Goal: Task Accomplishment & Management: Manage account settings

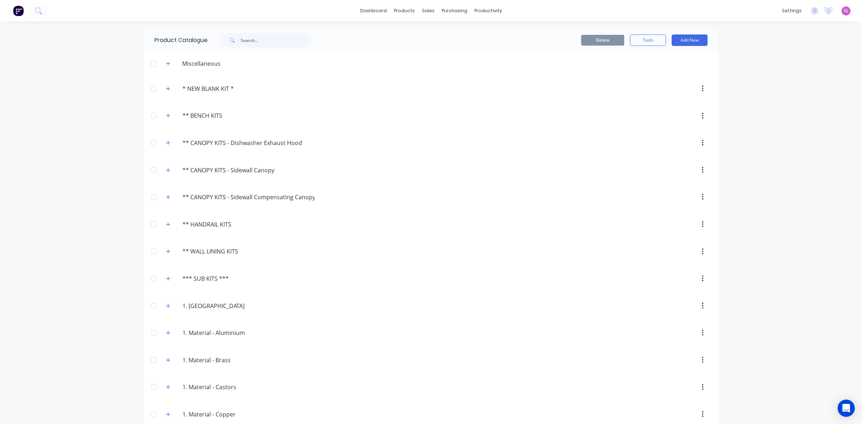
scroll to position [419, 0]
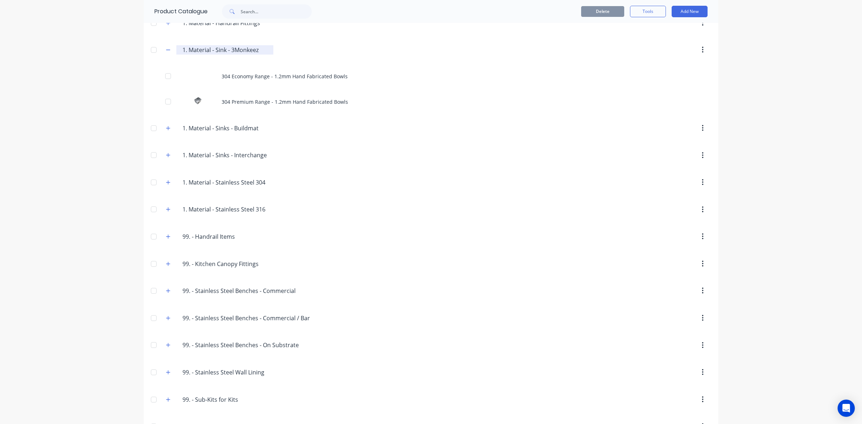
click at [218, 52] on input "1. Material - Sink - 3Monkeez" at bounding box center [224, 50] width 85 height 9
type input "1. Material - 3Monkeez"
click at [805, 173] on div "dashboard products sales purchasing productivity dashboard products Product Cat…" at bounding box center [431, 212] width 862 height 424
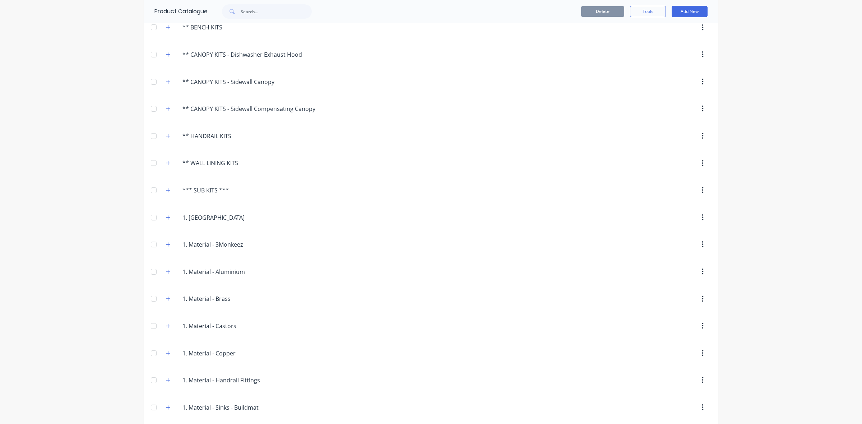
scroll to position [209, 0]
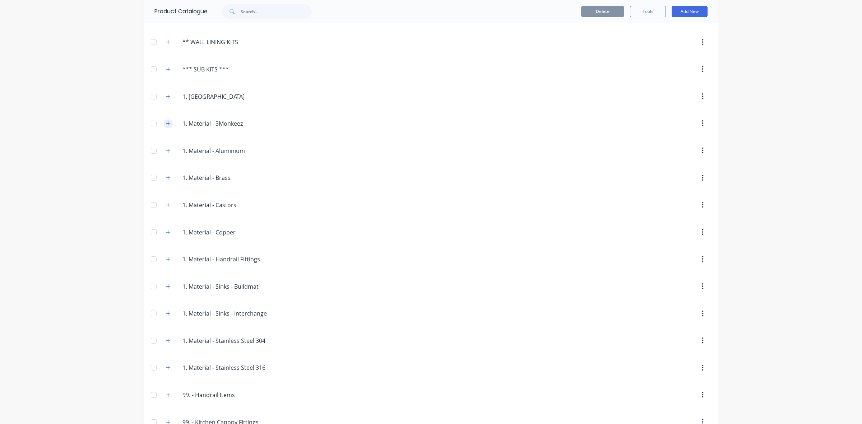
click at [167, 124] on icon "button" at bounding box center [168, 123] width 4 height 5
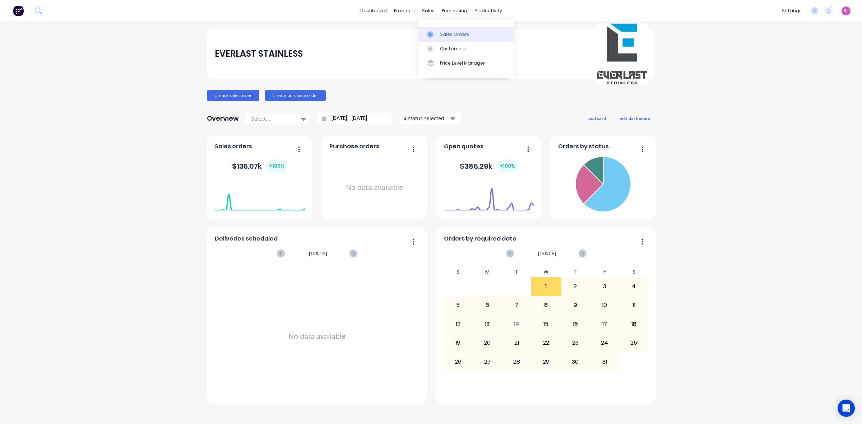
click at [462, 32] on div "Sales Orders" at bounding box center [454, 34] width 29 height 6
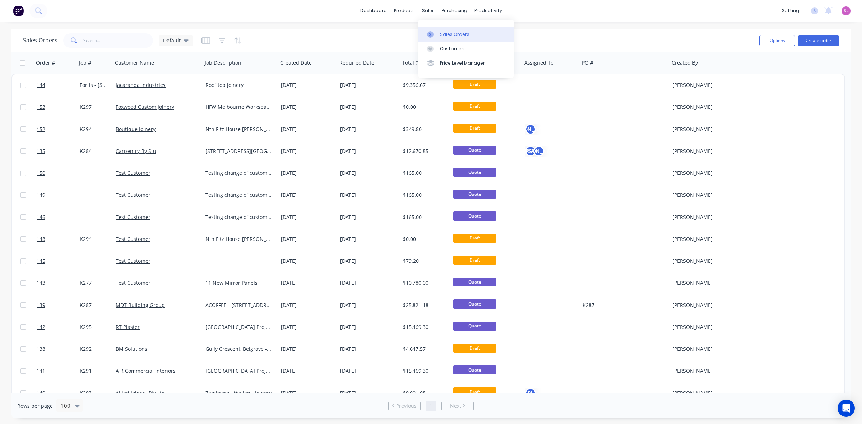
click at [444, 34] on div "Sales Orders" at bounding box center [454, 34] width 29 height 6
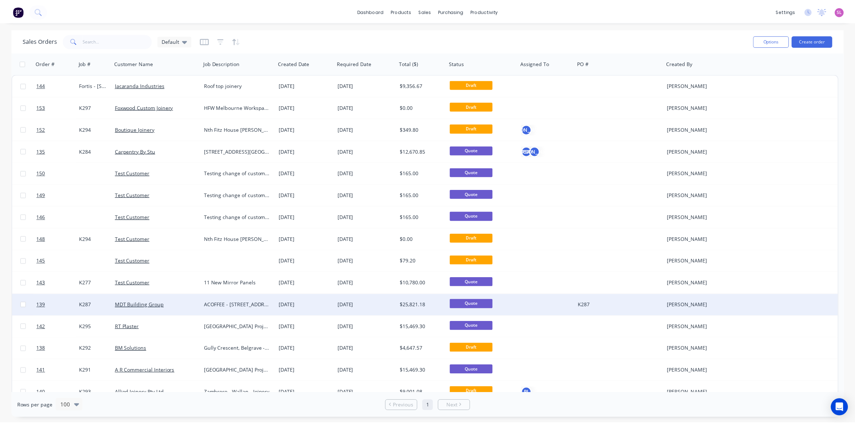
scroll to position [105, 0]
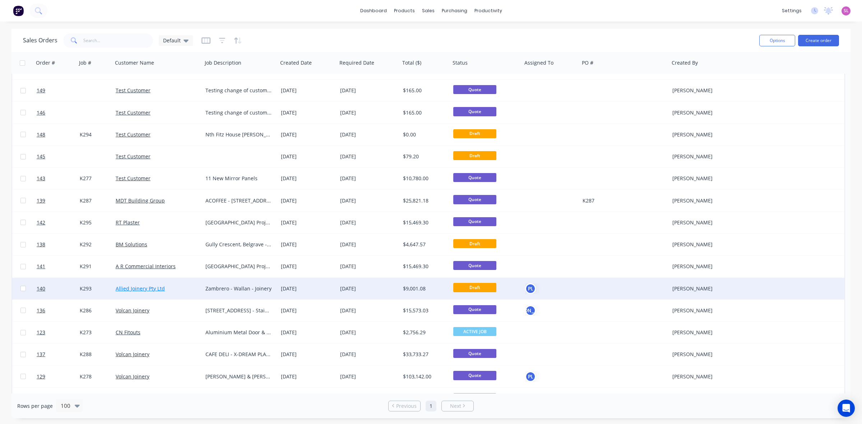
click at [160, 288] on link "Allied Joinery Pty Ltd" at bounding box center [140, 288] width 49 height 7
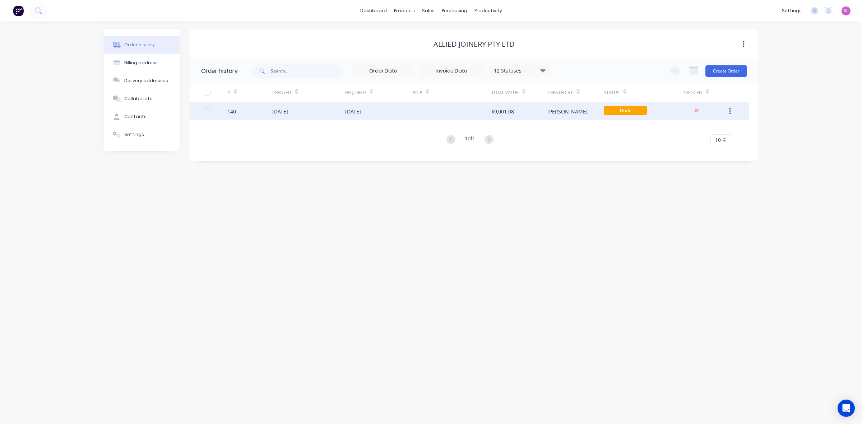
click at [288, 111] on div "[DATE]" at bounding box center [280, 112] width 16 height 8
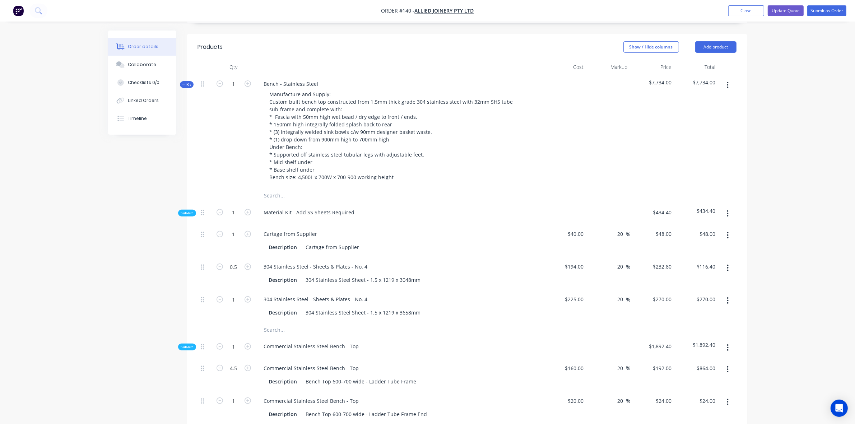
scroll to position [209, 0]
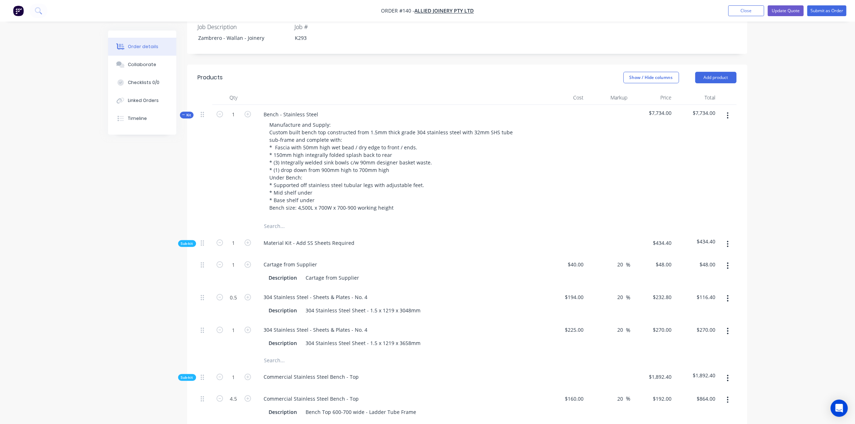
click at [186, 112] on span "Kit" at bounding box center [186, 114] width 9 height 5
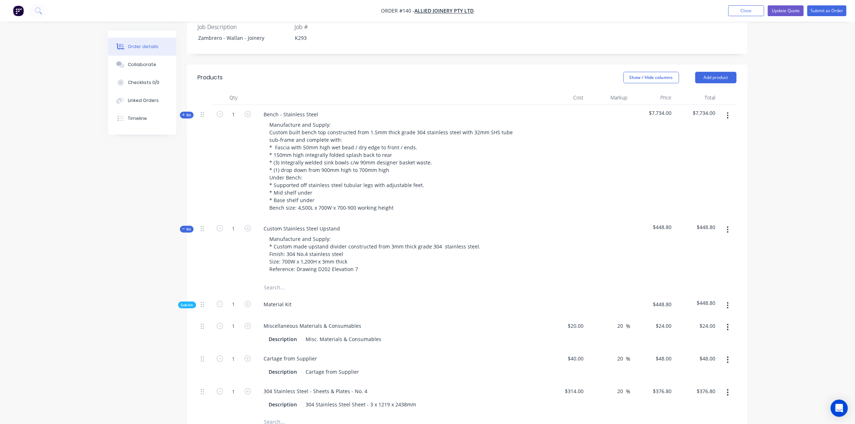
click at [186, 227] on span "Kit" at bounding box center [186, 229] width 9 height 5
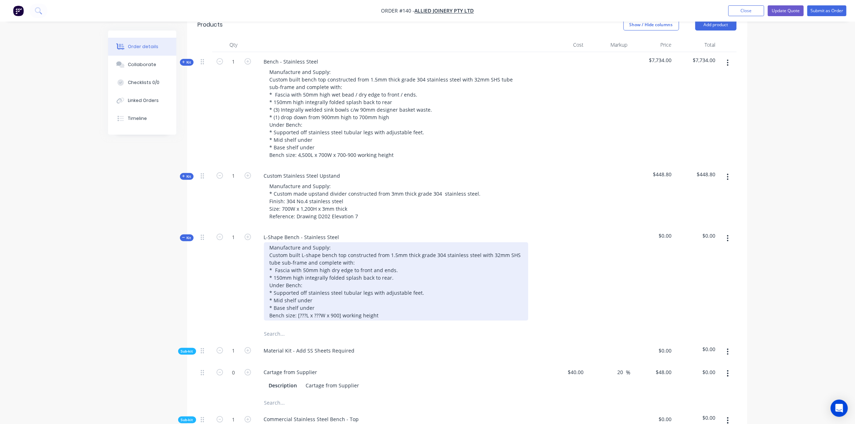
scroll to position [314, 0]
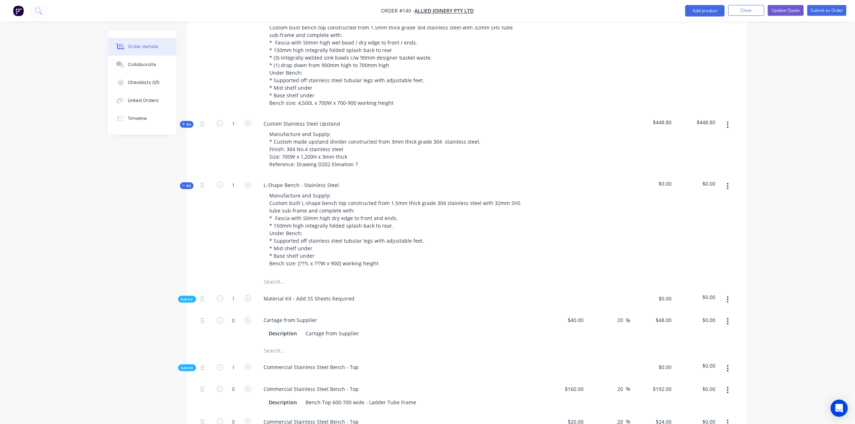
click at [189, 183] on span "Kit" at bounding box center [186, 185] width 9 height 5
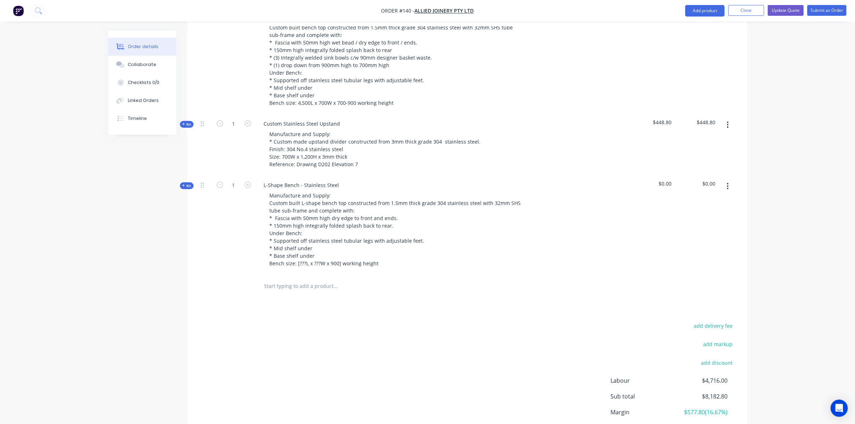
scroll to position [209, 0]
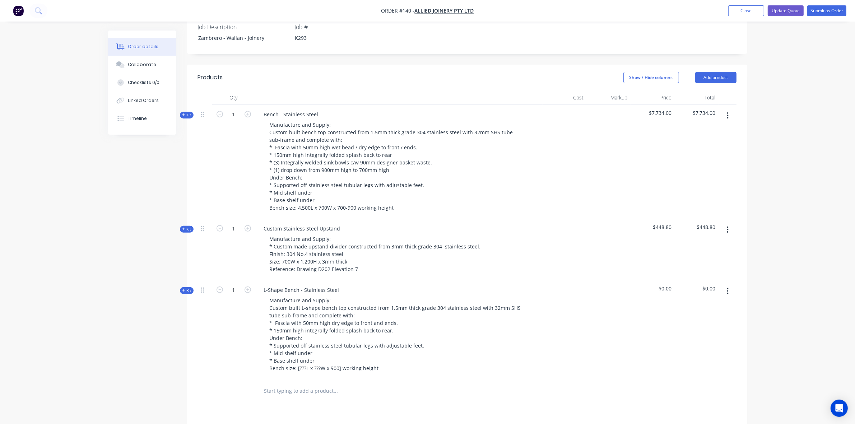
click at [182, 227] on icon "button" at bounding box center [183, 229] width 3 height 4
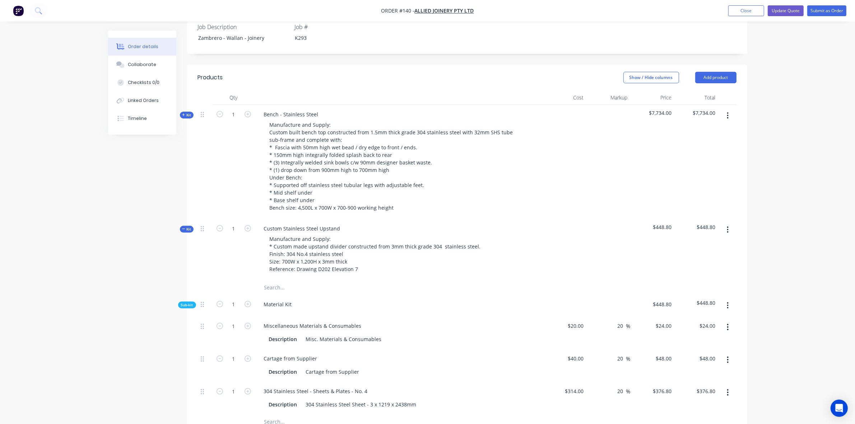
click at [182, 227] on icon "button" at bounding box center [183, 229] width 3 height 4
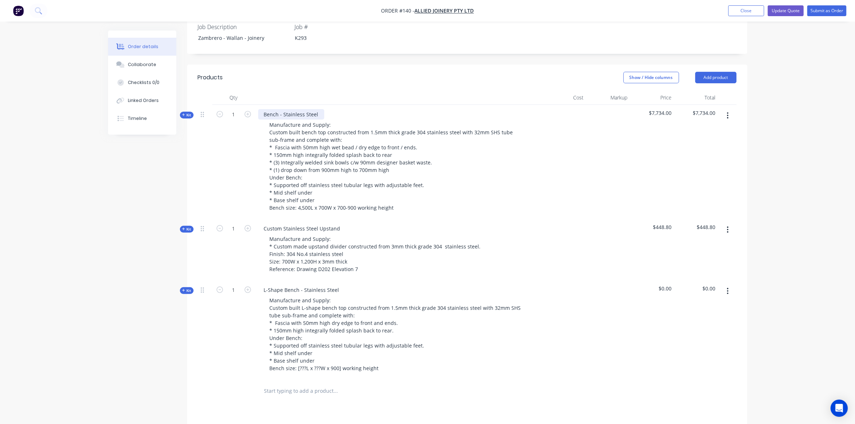
click at [263, 109] on div "Bench - Stainless Steel" at bounding box center [291, 114] width 66 height 10
click at [276, 109] on div "CSS.1 Bench - Stainless Steel" at bounding box center [298, 114] width 81 height 10
click at [285, 109] on div "CSS.1 - Bench - Stainless Steel" at bounding box center [300, 114] width 84 height 10
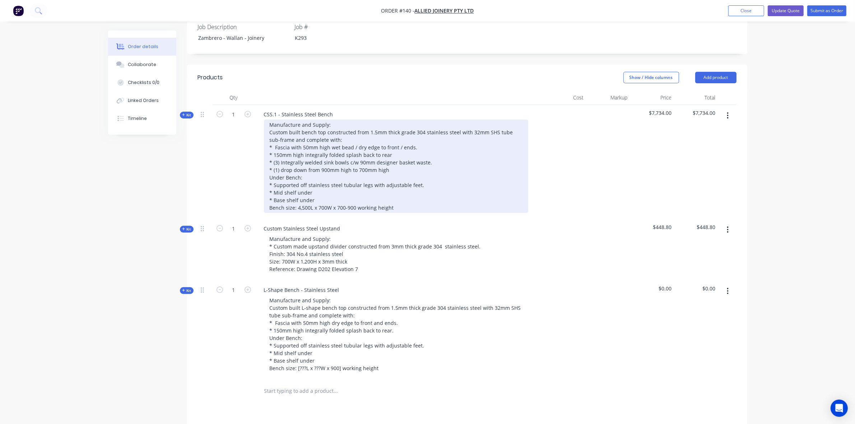
click at [283, 126] on div "Manufacture and Supply: Custom built bench top constructed from 1.5mm thick gra…" at bounding box center [396, 166] width 264 height 93
drag, startPoint x: 330, startPoint y: 126, endPoint x: 355, endPoint y: 126, distance: 25.1
click at [355, 126] on div "Manufacture and Supply: Custom built bench top constructed from 1.5mm thick gra…" at bounding box center [396, 166] width 264 height 93
click at [378, 128] on div "Manufacture and Supply: Custom built bench top constructed from 1.5mm thick gra…" at bounding box center [396, 166] width 264 height 93
click at [324, 143] on div "Manufacture and Supply: Custom built bench top constructed from 1.5mm thick gra…" at bounding box center [396, 166] width 264 height 93
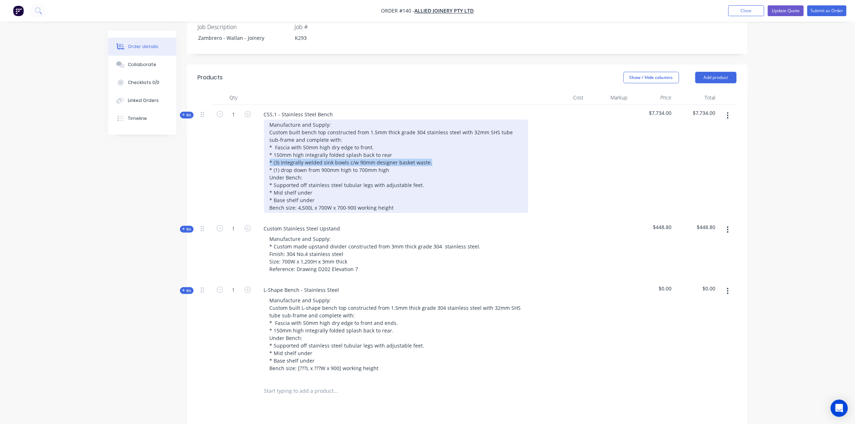
drag, startPoint x: 269, startPoint y: 140, endPoint x: 446, endPoint y: 143, distance: 176.3
click at [446, 143] on div "Manufacture and Supply: Custom built bench top constructed from 1.5mm thick gra…" at bounding box center [396, 166] width 264 height 93
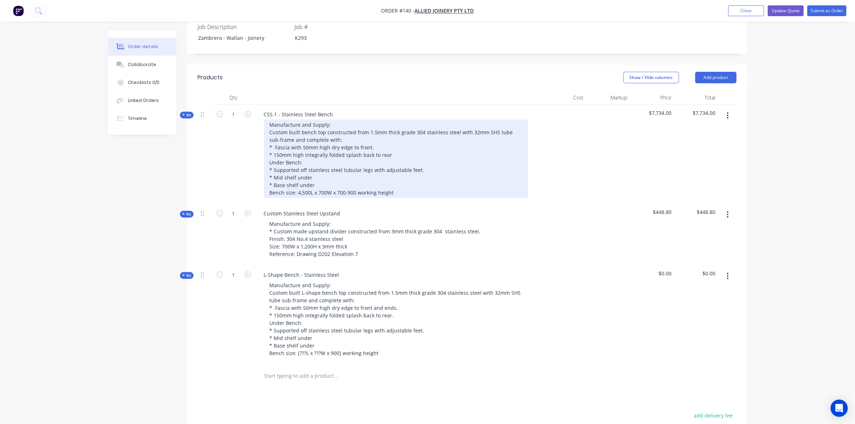
click at [357, 120] on div "Manufacture and Supply: Custom built bench top constructed from 1.5mm thick gra…" at bounding box center [396, 159] width 264 height 78
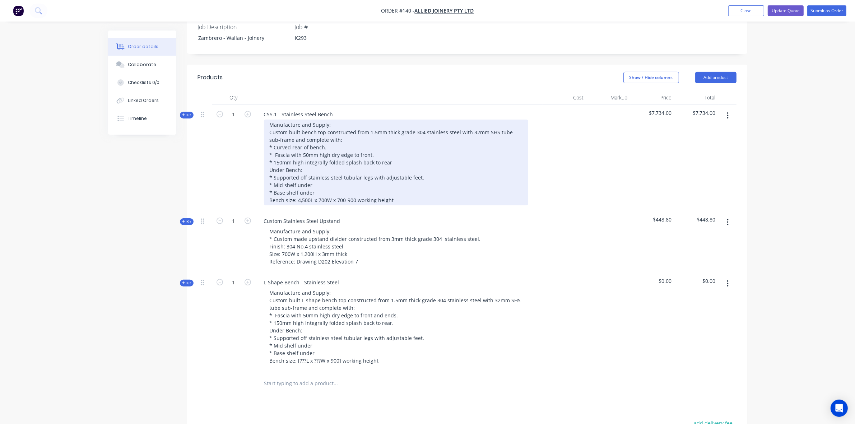
click at [302, 181] on div "Manufacture and Supply: Custom built bench top constructed from 1.5mm thick gra…" at bounding box center [396, 163] width 264 height 86
click at [304, 177] on div "Manufacture and Supply: Custom built bench top constructed from 1.5mm thick gra…" at bounding box center [396, 163] width 264 height 86
click at [310, 179] on div "Manufacture and Supply: Custom built bench top constructed from 1.5mm thick gra…" at bounding box center [396, 163] width 264 height 86
click at [321, 180] on div "Manufacture and Supply: Custom built bench top constructed from 1.5mm thick gra…" at bounding box center [396, 163] width 264 height 86
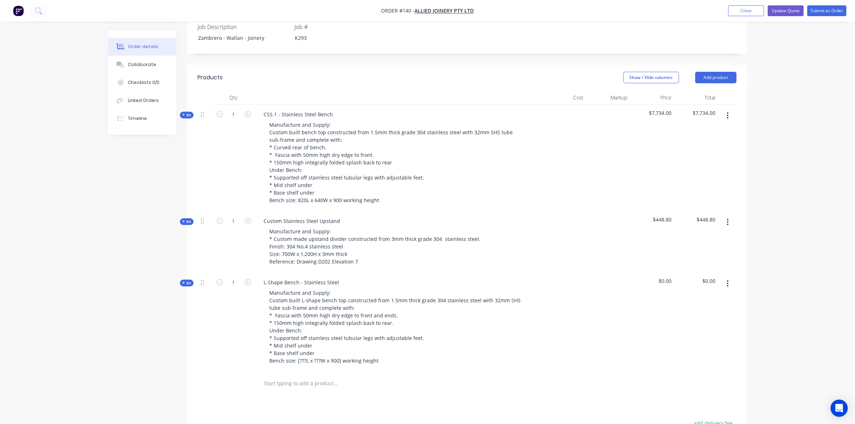
click at [224, 144] on div "1" at bounding box center [233, 158] width 43 height 107
click at [186, 112] on span "Kit" at bounding box center [186, 114] width 9 height 5
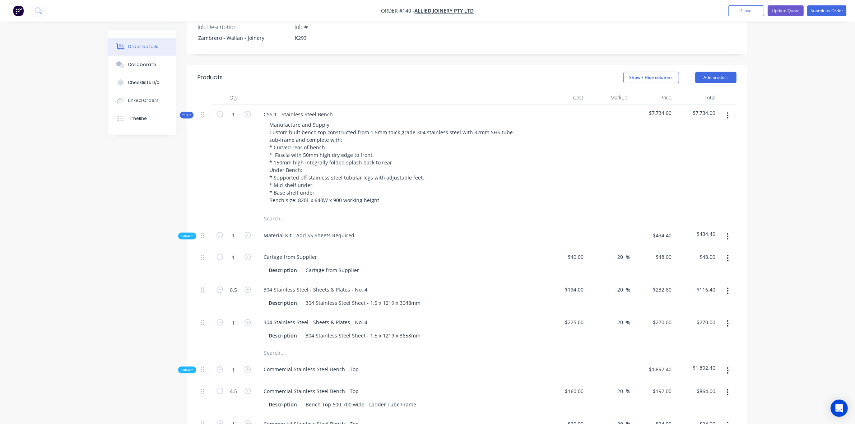
click at [728, 287] on icon "button" at bounding box center [728, 291] width 2 height 8
click at [695, 331] on button "Delete" at bounding box center [702, 338] width 68 height 14
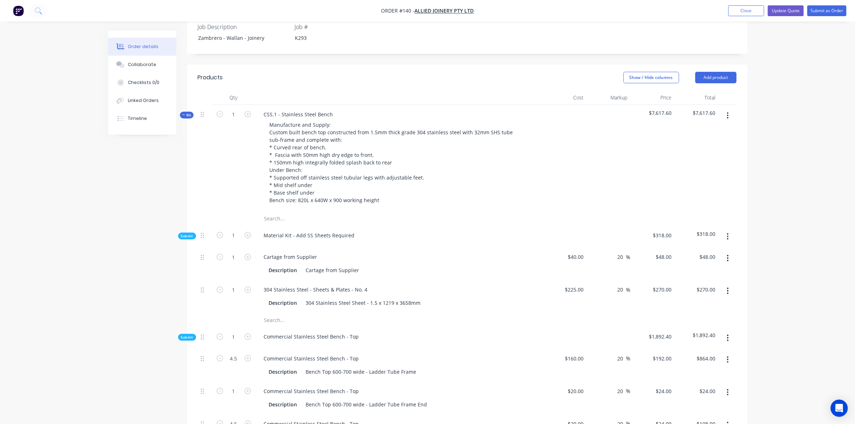
click at [727, 287] on icon "button" at bounding box center [728, 291] width 2 height 8
click at [700, 331] on button "Delete" at bounding box center [702, 338] width 68 height 14
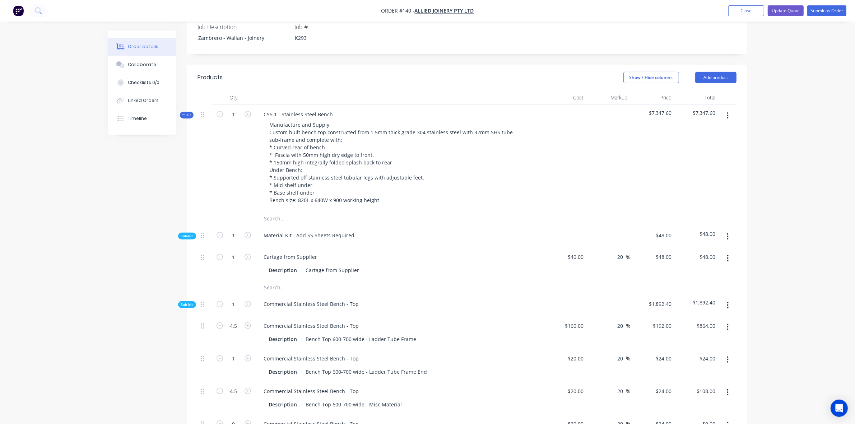
click at [727, 233] on icon "button" at bounding box center [728, 237] width 2 height 8
click at [711, 250] on div "Add product to kit" at bounding box center [702, 255] width 55 height 10
click at [691, 279] on div "Product catalogue" at bounding box center [702, 284] width 55 height 10
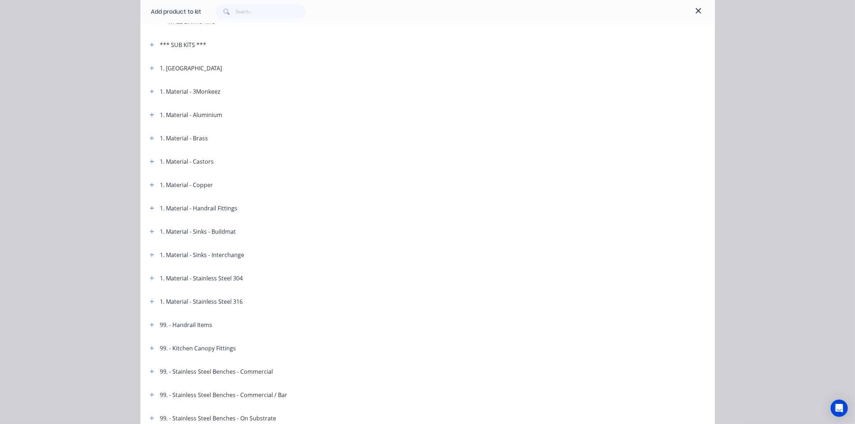
click at [226, 279] on div "1. Material - Stainless Steel 304" at bounding box center [201, 278] width 83 height 9
click at [155, 278] on div "1. Material - Stainless Steel 304" at bounding box center [193, 278] width 99 height 9
click at [144, 278] on div "1. Material - Stainless Steel 304" at bounding box center [193, 278] width 99 height 9
click at [151, 279] on button "button" at bounding box center [152, 278] width 9 height 9
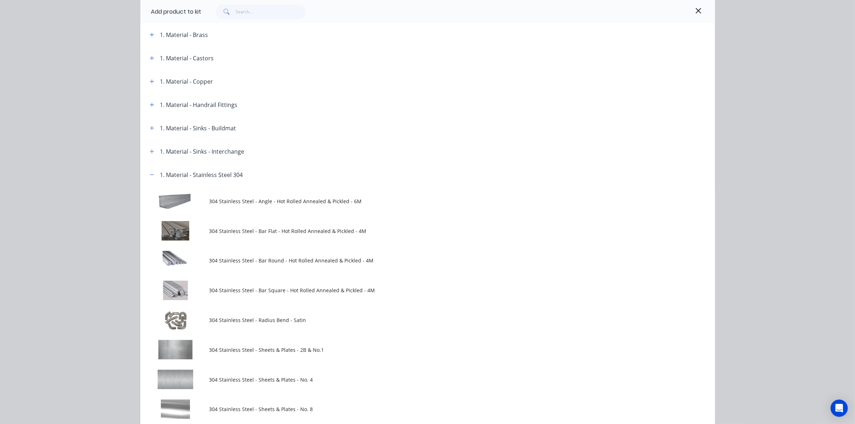
scroll to position [419, 0]
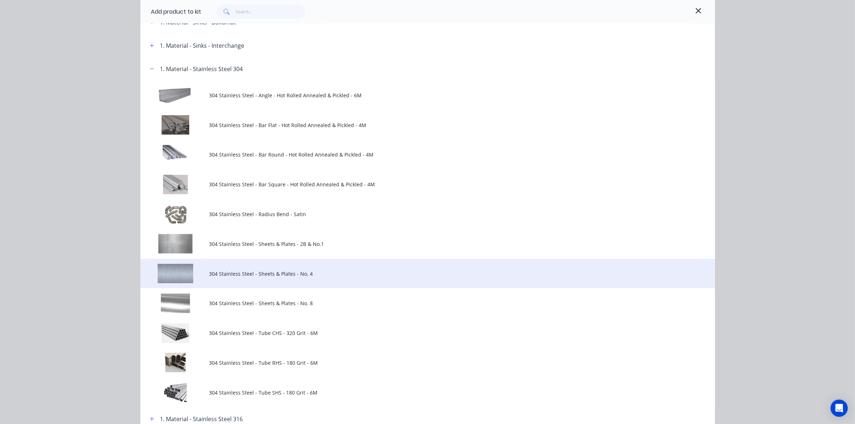
click at [176, 277] on td at bounding box center [174, 274] width 69 height 30
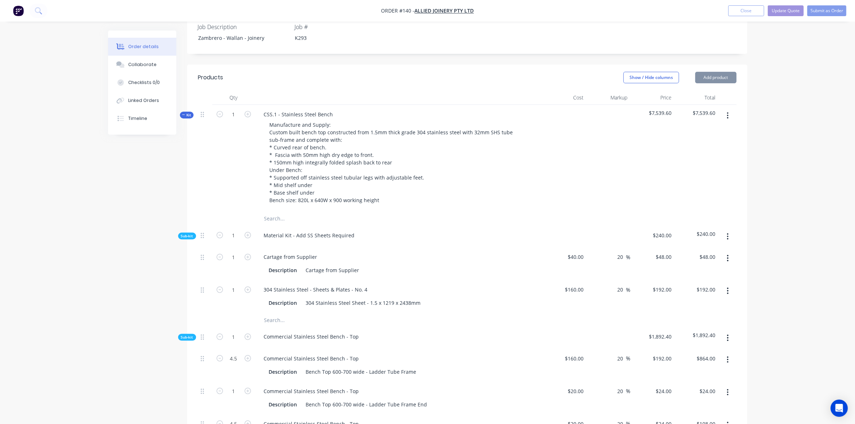
scroll to position [314, 0]
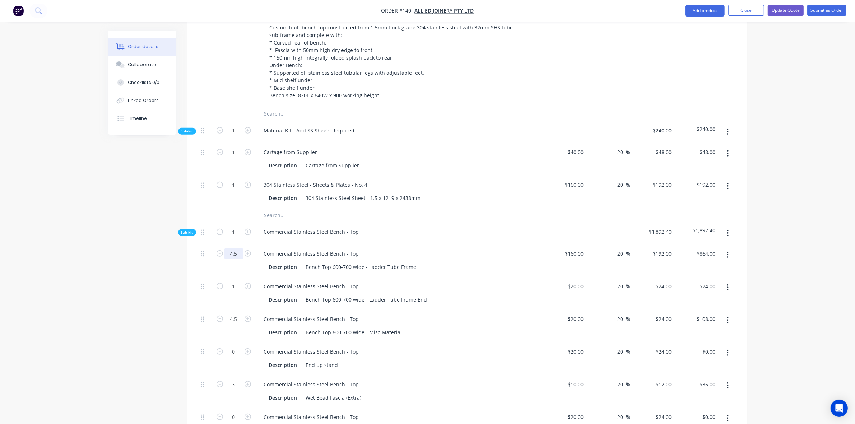
click at [234, 249] on input "4.5" at bounding box center [233, 254] width 19 height 11
type input "8"
click at [248, 250] on icon "button" at bounding box center [248, 253] width 6 height 6
type input "1.82"
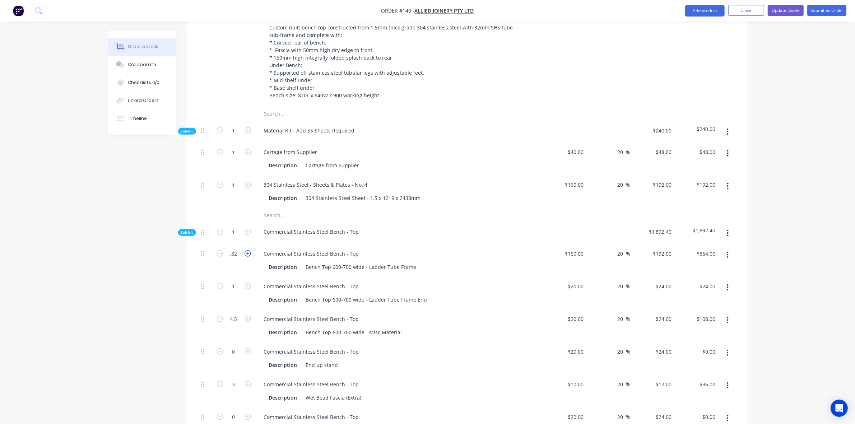
type input "$349.44"
click at [218, 250] on icon "button" at bounding box center [220, 253] width 6 height 6
type input "0.82"
type input "$157.44"
click at [230, 249] on input "0.82" at bounding box center [233, 254] width 19 height 11
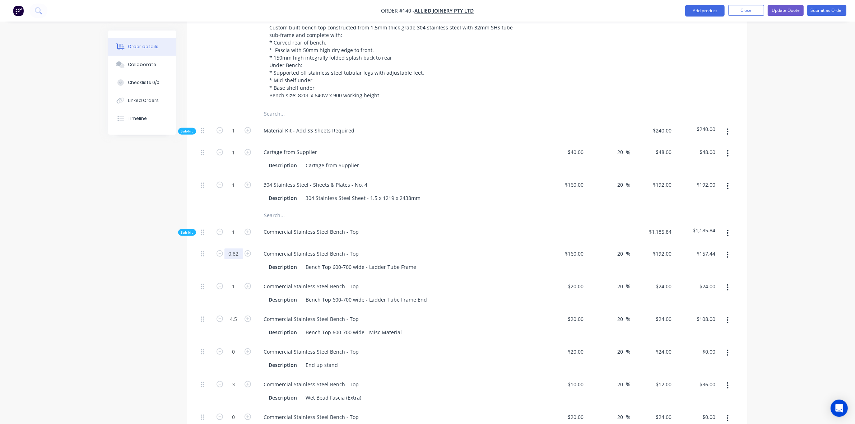
click at [230, 249] on input "0.82" at bounding box center [233, 254] width 19 height 11
type input "1"
drag, startPoint x: 772, startPoint y: 232, endPoint x: 737, endPoint y: 233, distance: 35.6
type input "$192.00"
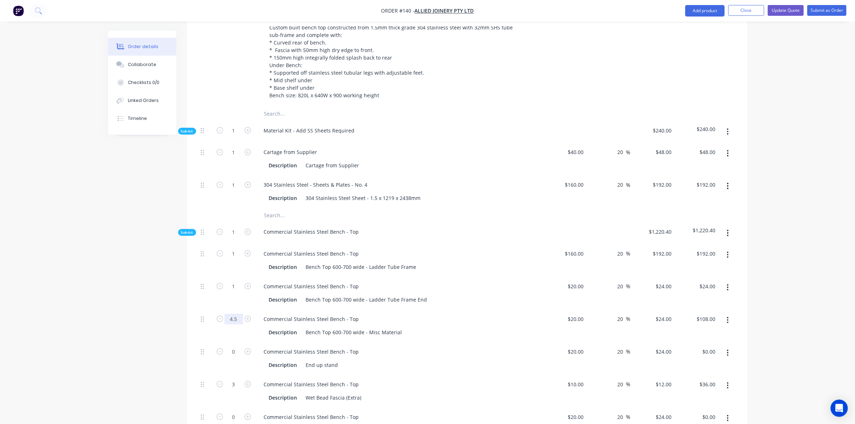
click at [237, 314] on input "4.5" at bounding box center [233, 319] width 19 height 11
type input "1"
type input "$24.00"
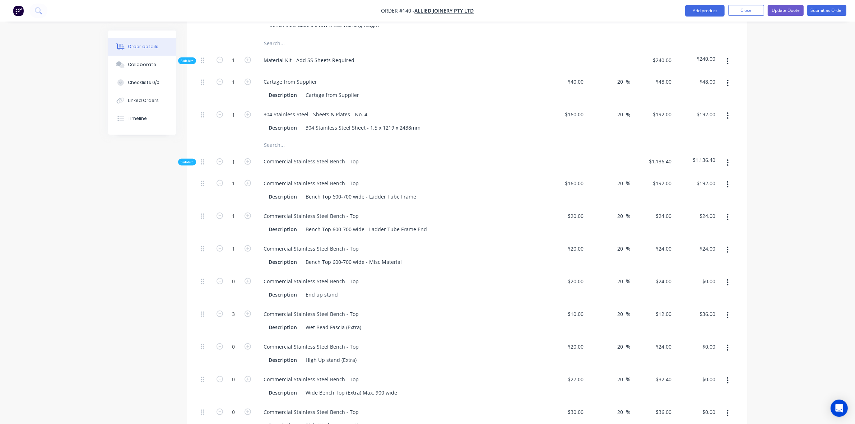
scroll to position [419, 0]
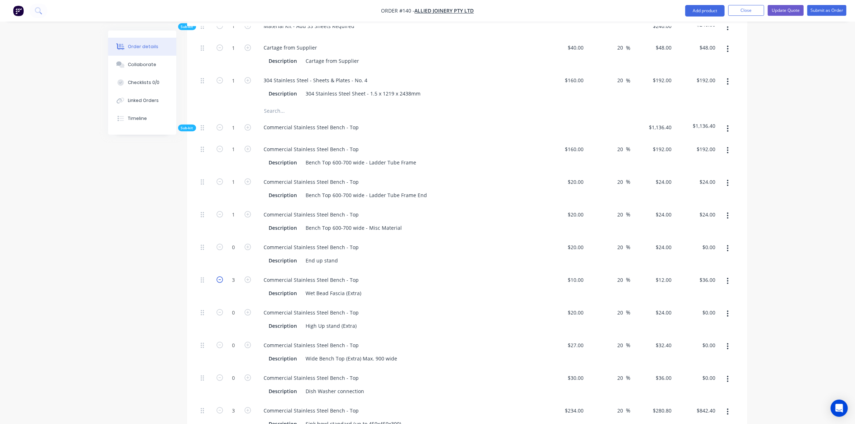
click at [219, 277] on icon "button" at bounding box center [220, 280] width 6 height 6
type input "2"
type input "$24.00"
click at [219, 277] on icon "button" at bounding box center [220, 280] width 6 height 6
type input "1"
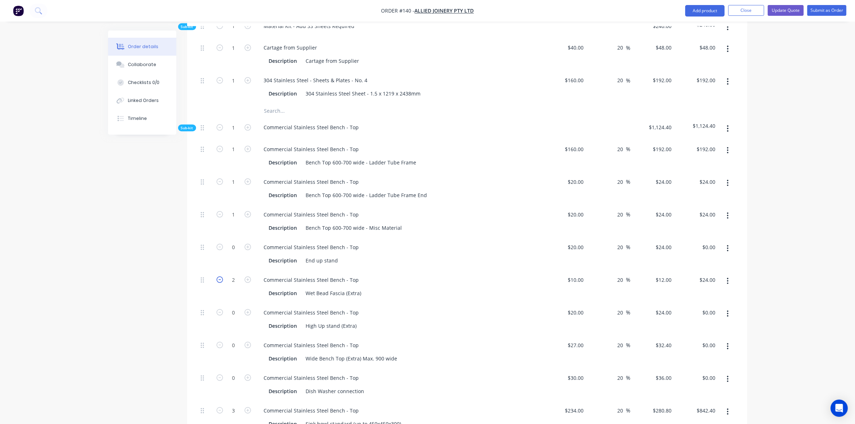
type input "$12.00"
click at [220, 275] on button "button" at bounding box center [219, 279] width 9 height 8
type input "0"
type input "$0.00"
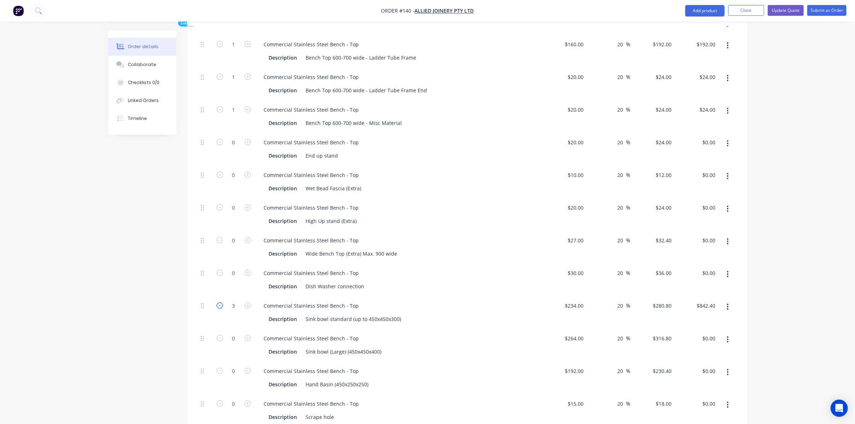
click at [222, 302] on icon "button" at bounding box center [220, 305] width 6 height 6
type input "2"
type input "$561.60"
click at [222, 302] on icon "button" at bounding box center [220, 305] width 6 height 6
type input "1"
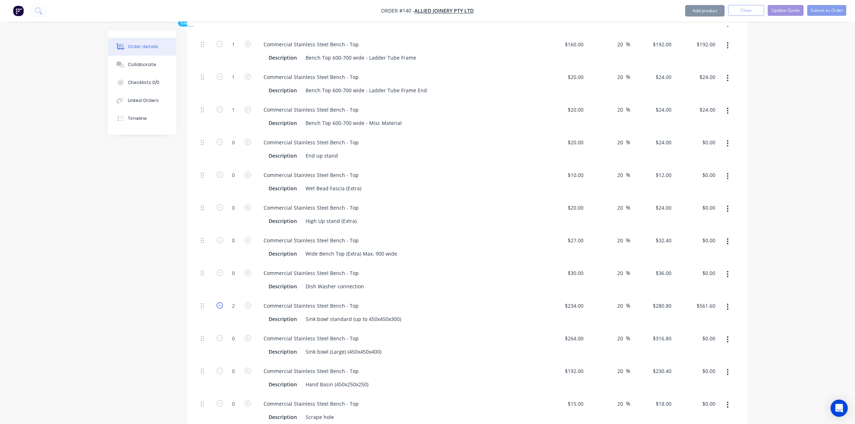
type input "$280.80"
click at [222, 302] on icon "button" at bounding box center [220, 305] width 6 height 6
type input "0"
type input "$0.00"
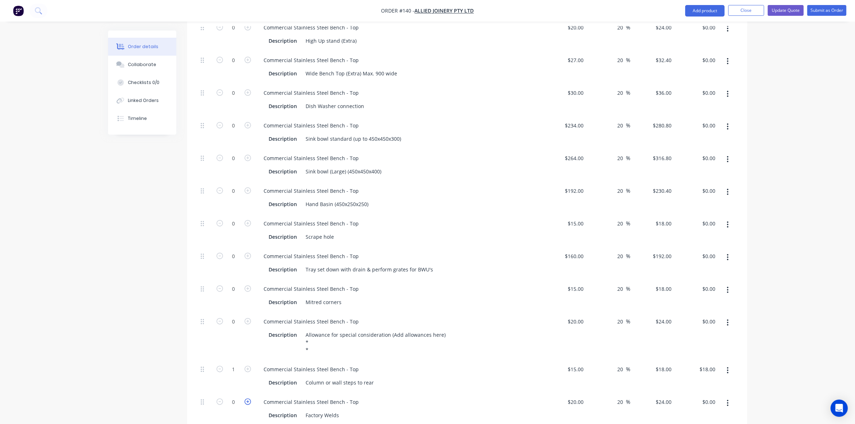
scroll to position [733, 0]
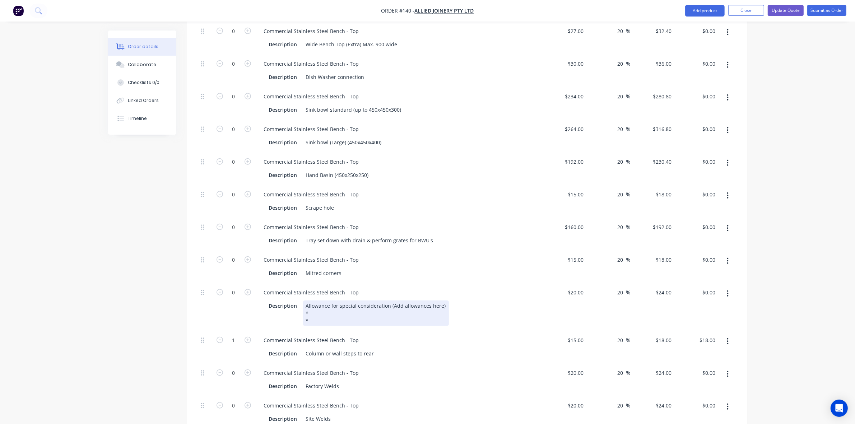
click at [329, 301] on div "Allowance for special consideration (Add allowances here) * *" at bounding box center [376, 313] width 146 height 25
click at [245, 289] on icon "button" at bounding box center [248, 292] width 6 height 6
type input "1"
type input "$24.00"
click at [220, 337] on icon "button" at bounding box center [220, 340] width 6 height 6
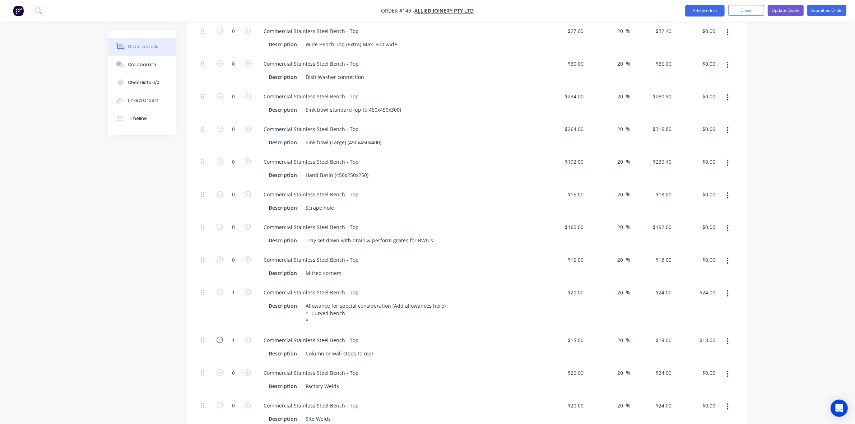
type input "0"
type input "$0.00"
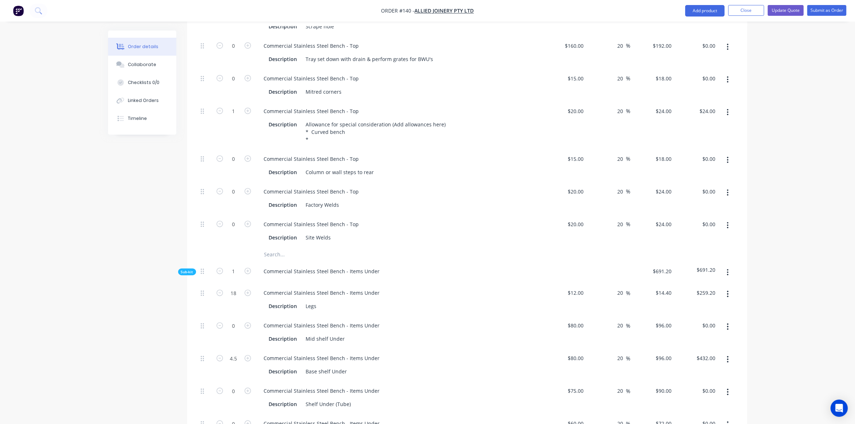
scroll to position [943, 0]
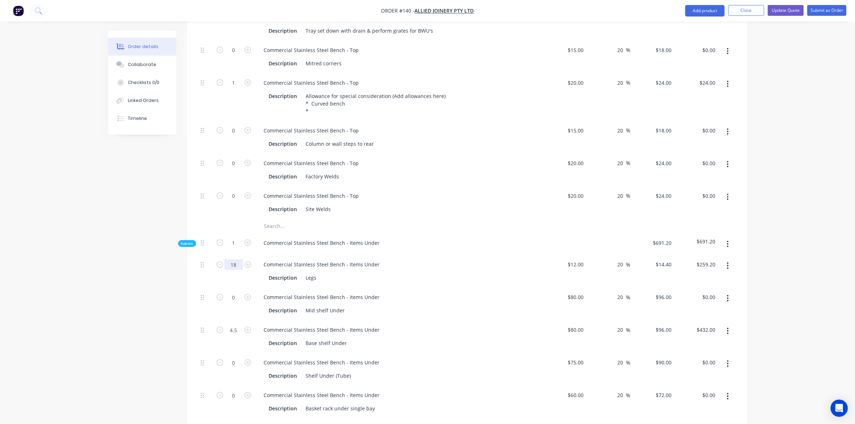
click at [239, 259] on input "18" at bounding box center [233, 264] width 19 height 11
type input "4"
click at [160, 257] on div "Created by Sarah Created 30/09/25 Required 30/09/25 Assigned to PL Status Draft…" at bounding box center [427, 286] width 639 height 2396
type input "$57.60"
type input "."
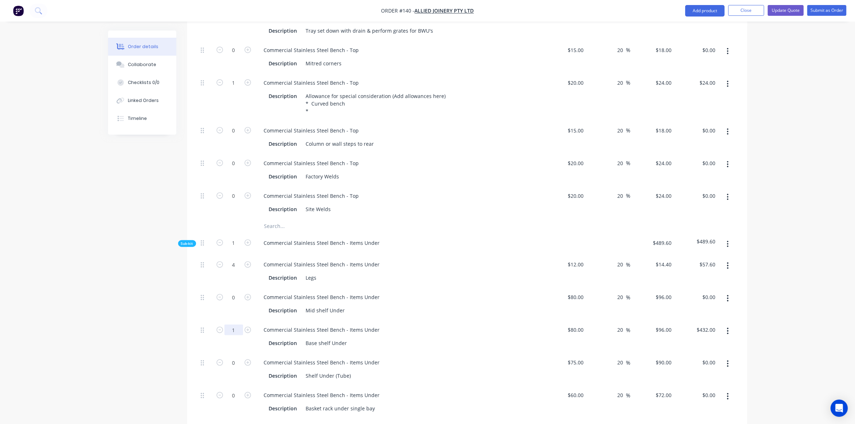
type input "1"
click at [175, 344] on div "Created by Sarah Created 30/09/25 Required 30/09/25 Assigned to PL Status Draft…" at bounding box center [427, 286] width 639 height 2396
type input "$96.00"
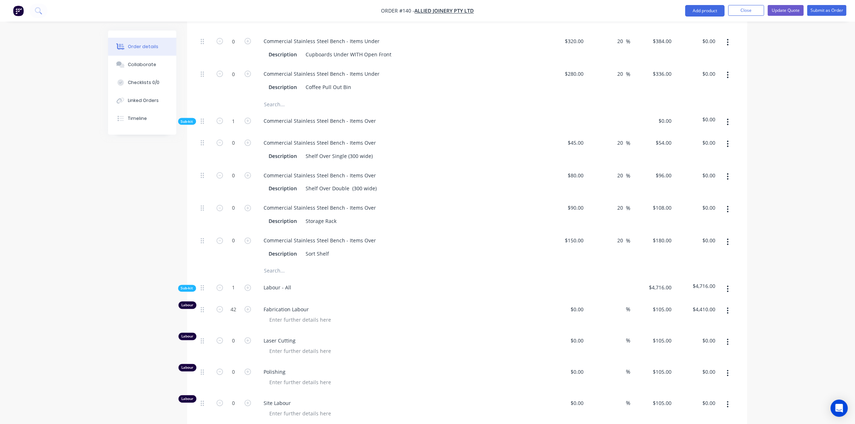
scroll to position [1571, 0]
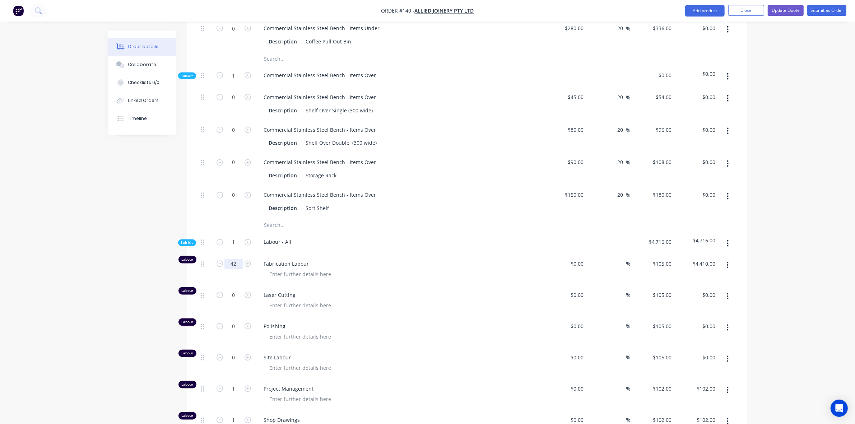
click at [240, 259] on input "42" at bounding box center [233, 264] width 19 height 11
click at [234, 259] on input "42" at bounding box center [233, 264] width 19 height 11
click at [236, 259] on input "42" at bounding box center [233, 264] width 19 height 11
type input "0"
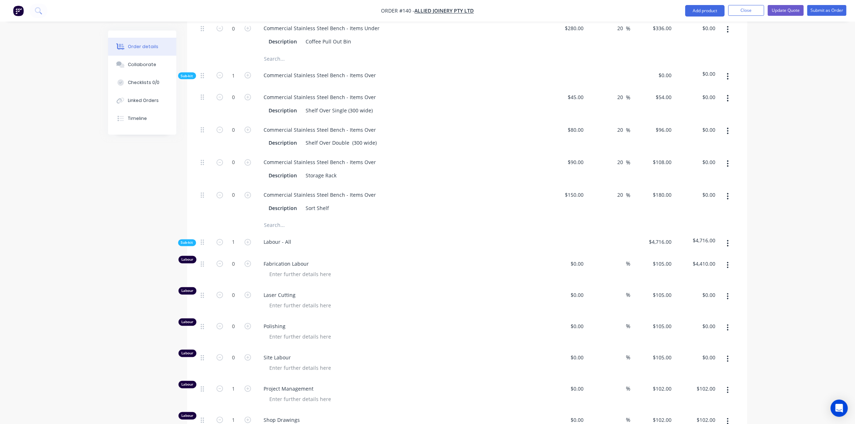
type input "$0.00"
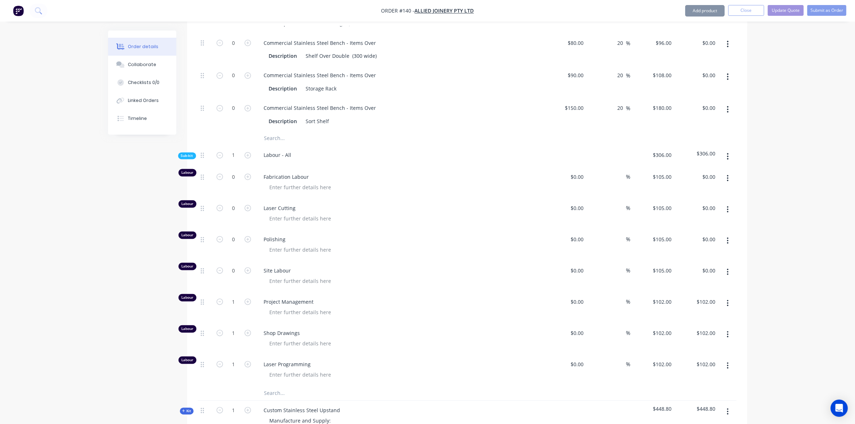
scroll to position [1676, 0]
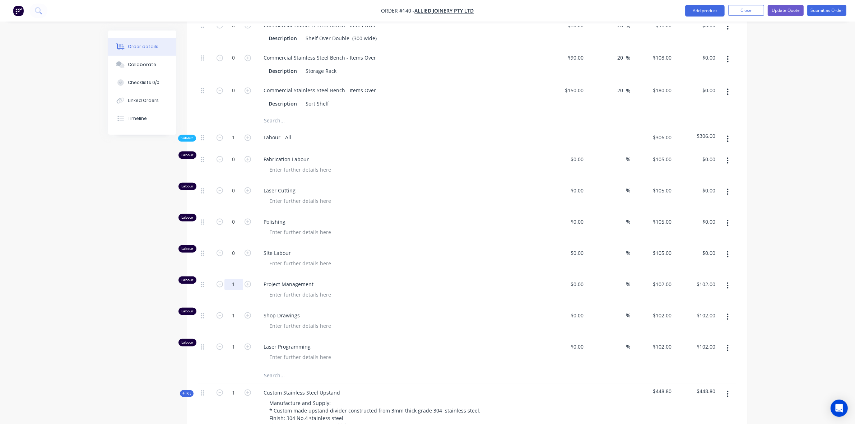
click at [232, 279] on input "1" at bounding box center [233, 284] width 19 height 11
type input "0"
type input "$0.00"
click at [234, 311] on input "1" at bounding box center [233, 316] width 19 height 11
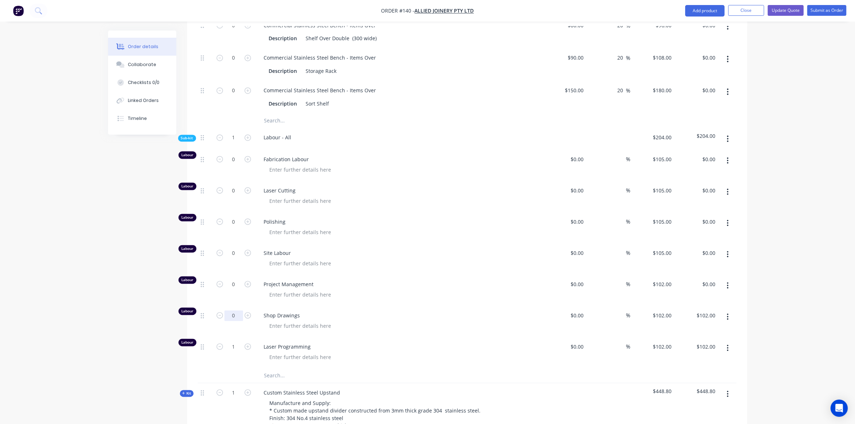
type input "0"
drag, startPoint x: 132, startPoint y: 328, endPoint x: 159, endPoint y: 326, distance: 26.6
type input "$0.00"
click at [240, 342] on input "1" at bounding box center [233, 347] width 19 height 11
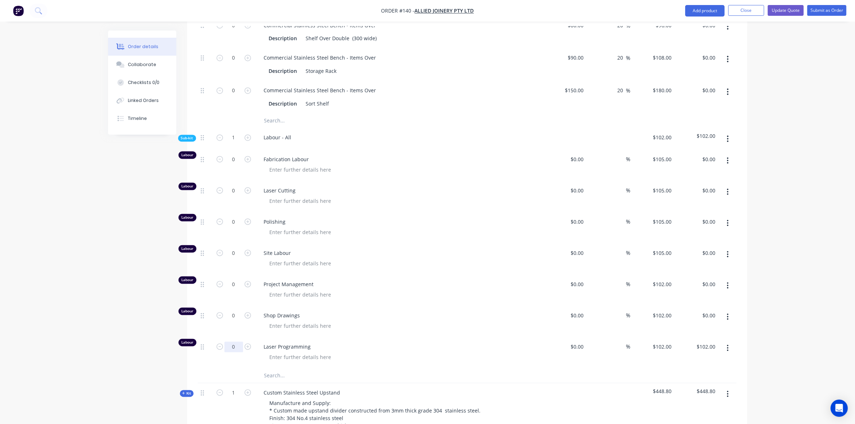
type input "0"
type input "$0.00"
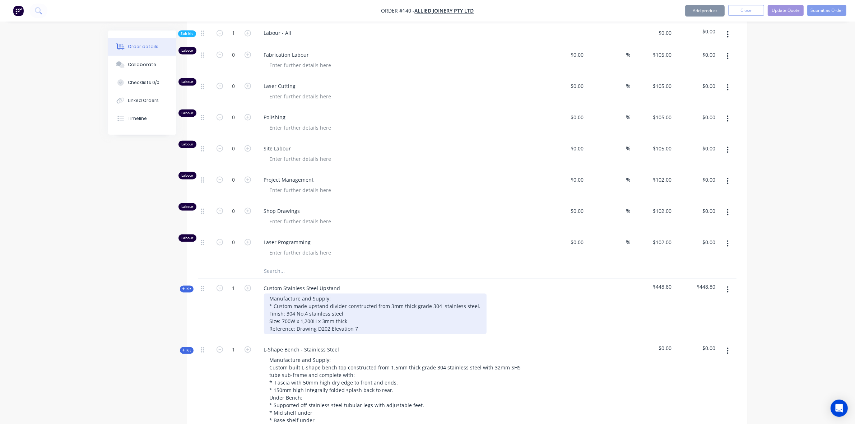
scroll to position [1885, 0]
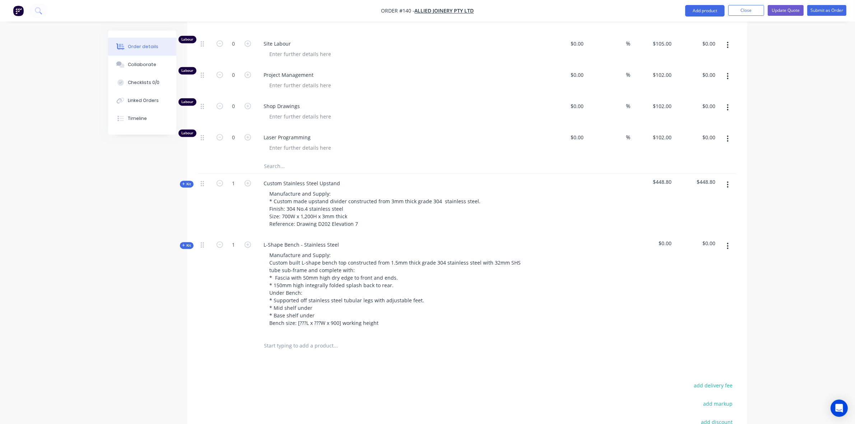
click at [191, 181] on span "Kit" at bounding box center [186, 183] width 9 height 5
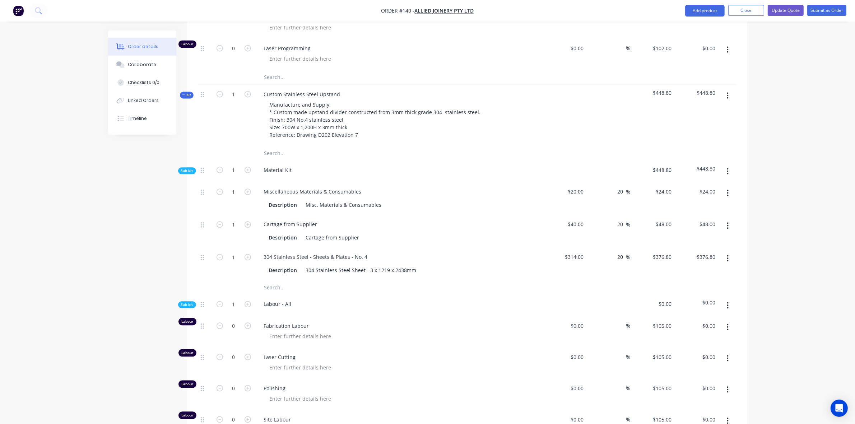
scroll to position [1990, 0]
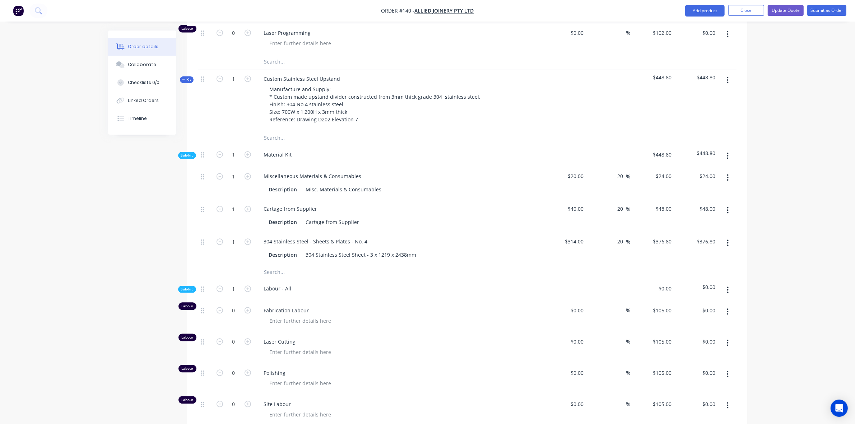
click at [188, 287] on span "Sub-kit" at bounding box center [187, 289] width 12 height 5
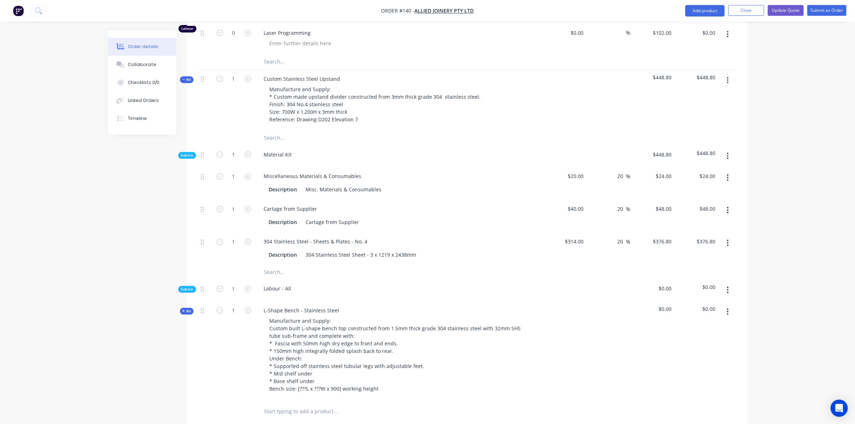
click at [187, 77] on span "Kit" at bounding box center [186, 79] width 9 height 5
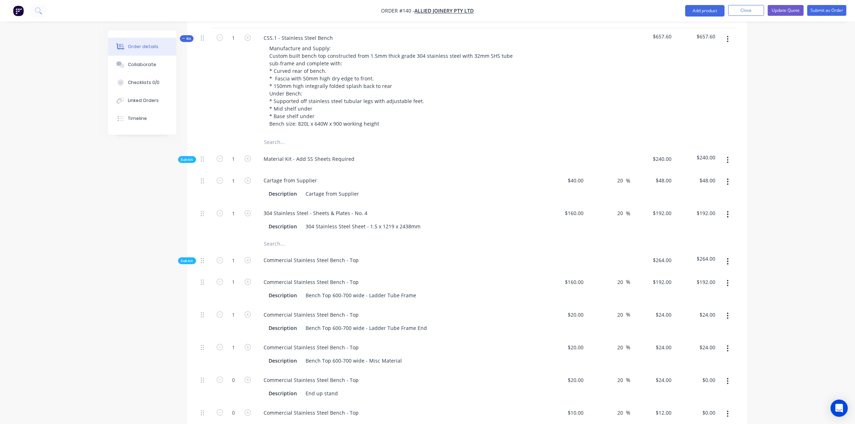
scroll to position [209, 0]
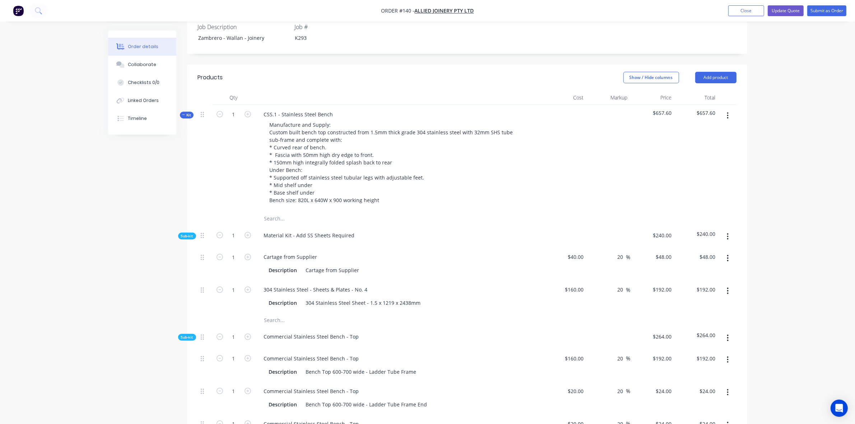
click at [187, 112] on span "Kit" at bounding box center [186, 114] width 9 height 5
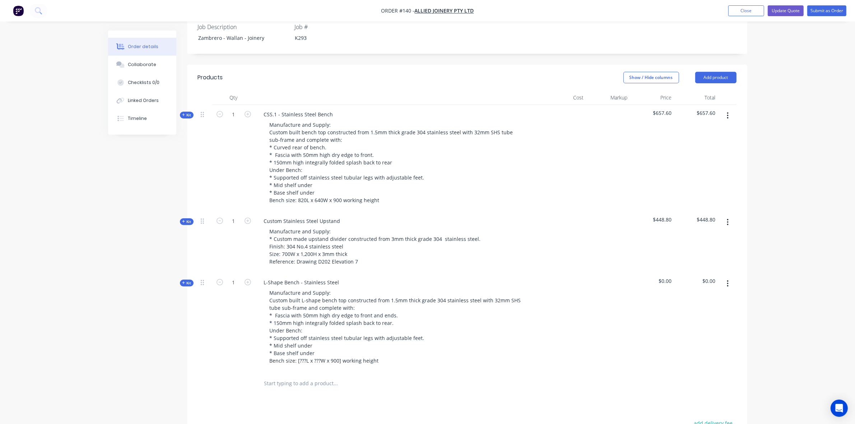
click at [728, 280] on icon "button" at bounding box center [727, 283] width 1 height 6
click at [707, 340] on div "Delete" at bounding box center [702, 345] width 55 height 10
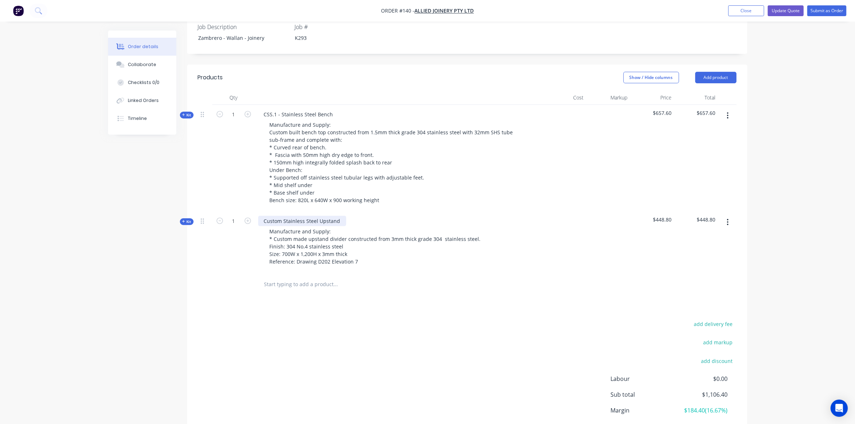
drag, startPoint x: 262, startPoint y: 201, endPoint x: 275, endPoint y: 201, distance: 12.6
click at [262, 216] on div "Custom Stainless Steel Upstand" at bounding box center [302, 221] width 88 height 10
click at [385, 216] on div "CSS.3, CSS.4, CSS.5 - Custom Stainless Steel Upstand" at bounding box center [327, 221] width 138 height 10
click at [720, 72] on button "Add product" at bounding box center [715, 77] width 41 height 11
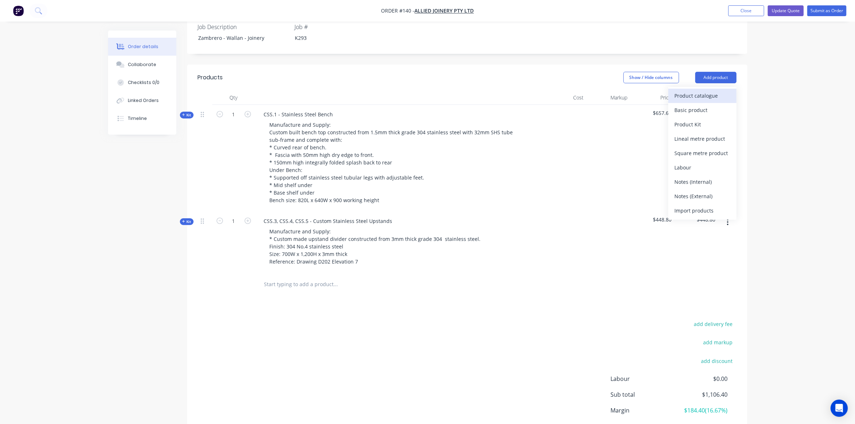
click at [713, 90] on div "Product catalogue" at bounding box center [702, 95] width 55 height 10
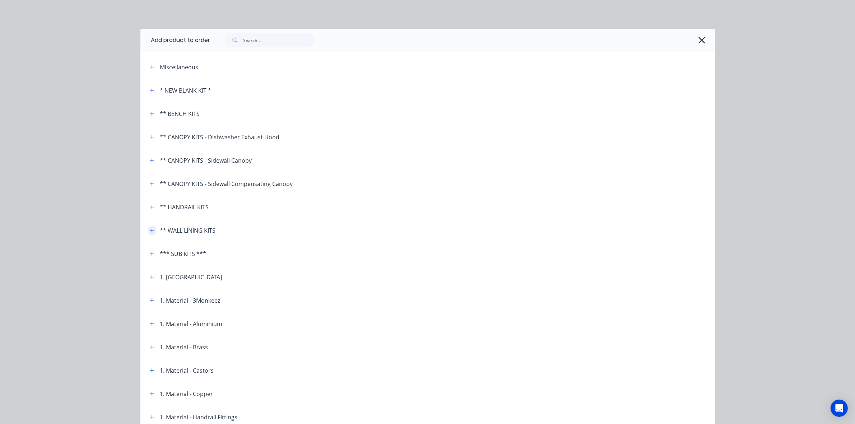
click at [148, 233] on button "button" at bounding box center [152, 230] width 9 height 9
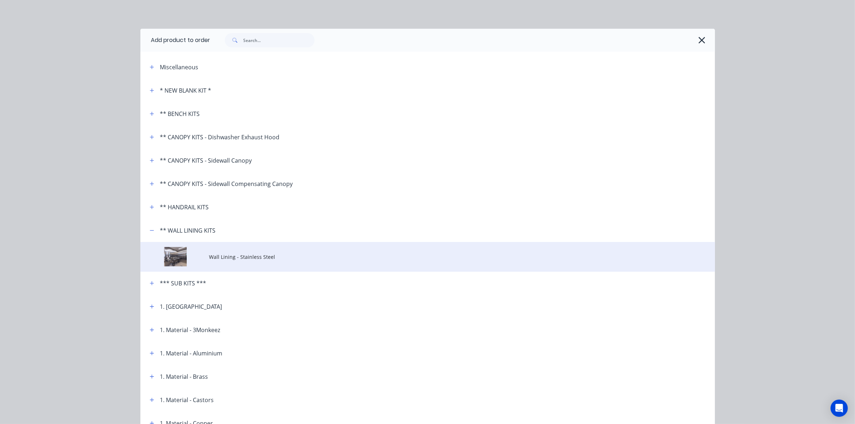
click at [211, 255] on span "Wall Lining - Stainless Steel" at bounding box center [411, 257] width 404 height 8
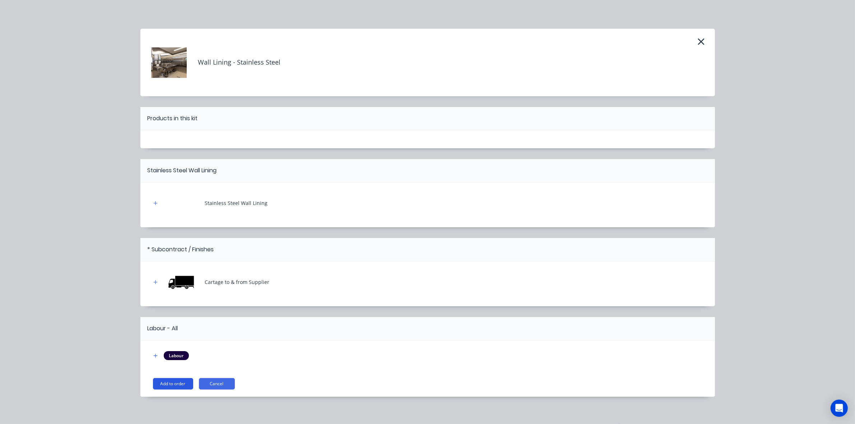
click at [178, 383] on button "Add to order" at bounding box center [173, 383] width 40 height 11
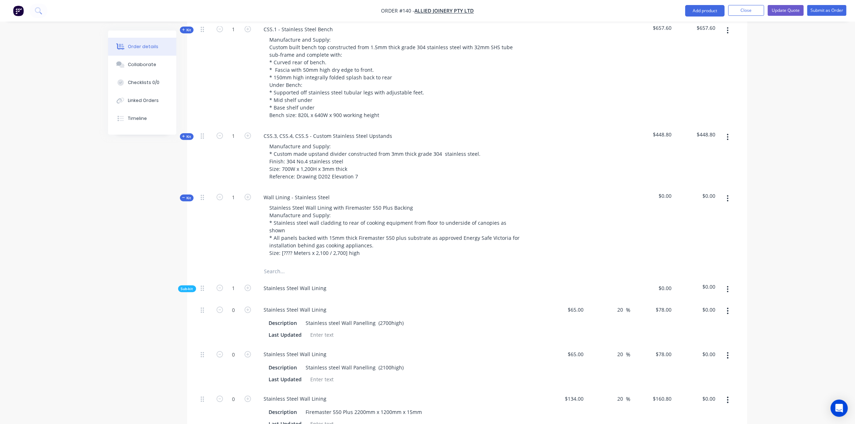
scroll to position [314, 0]
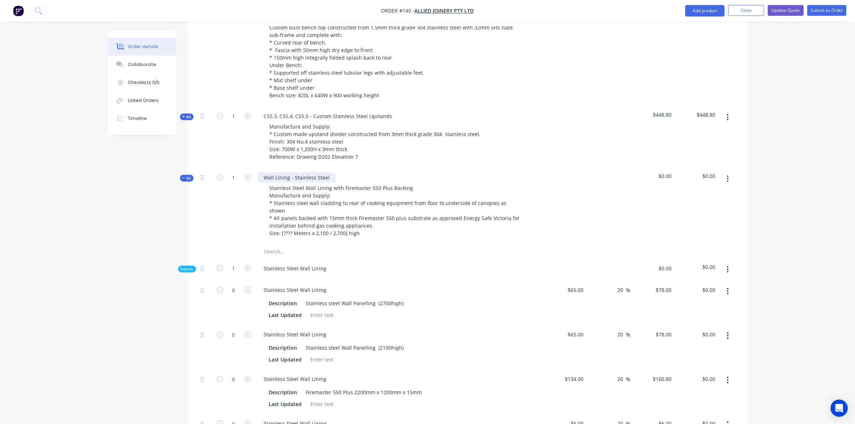
click at [260, 172] on div "Wall Lining - Stainless Steel" at bounding box center [297, 177] width 78 height 10
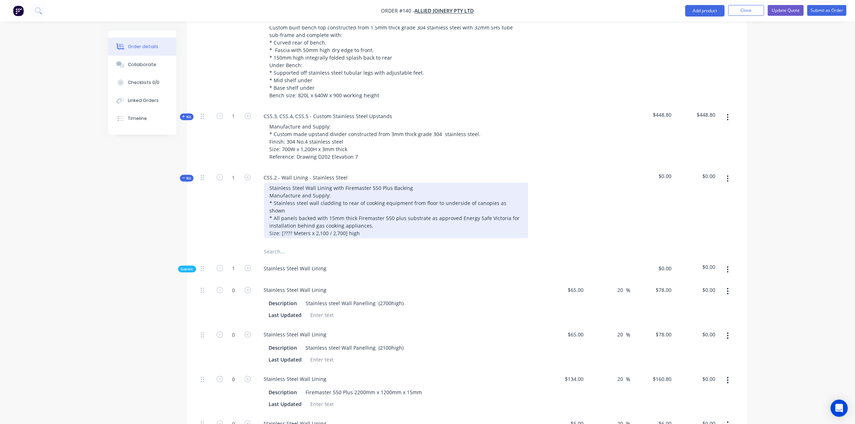
drag, startPoint x: 384, startPoint y: 167, endPoint x: 391, endPoint y: 167, distance: 7.2
click at [384, 183] on div "Stainless Steel Wall Lining with Firemaster 550 Plus Backing Manufacture and Su…" at bounding box center [396, 211] width 264 height 56
drag, startPoint x: 413, startPoint y: 167, endPoint x: 330, endPoint y: 170, distance: 83.0
click at [330, 183] on div "Stainless Steel Wall Lining with Firemaster 550 Plus Backing Manufacture and Su…" at bounding box center [396, 211] width 264 height 56
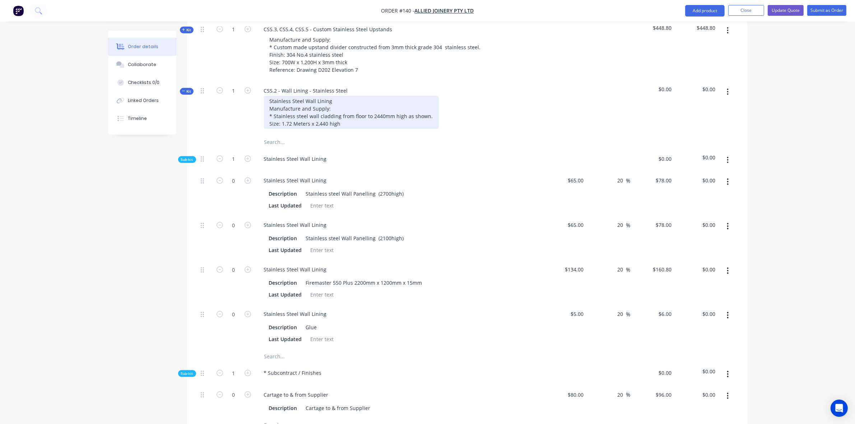
scroll to position [419, 0]
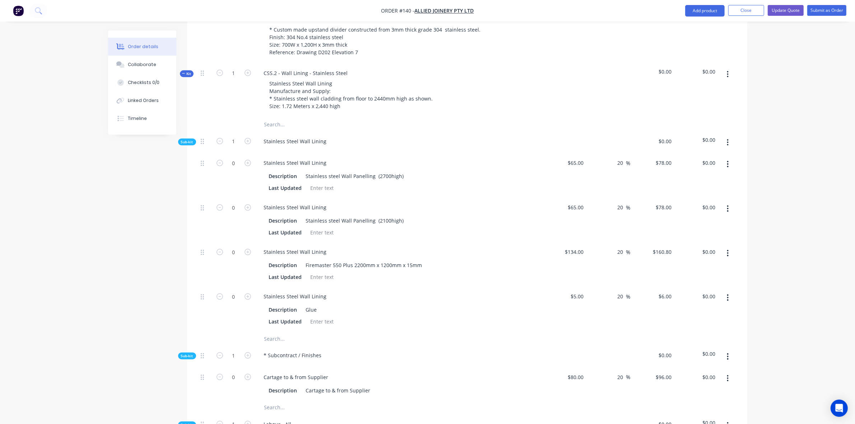
click at [730, 202] on button "button" at bounding box center [727, 208] width 17 height 13
click at [691, 251] on div "Delete" at bounding box center [702, 256] width 55 height 10
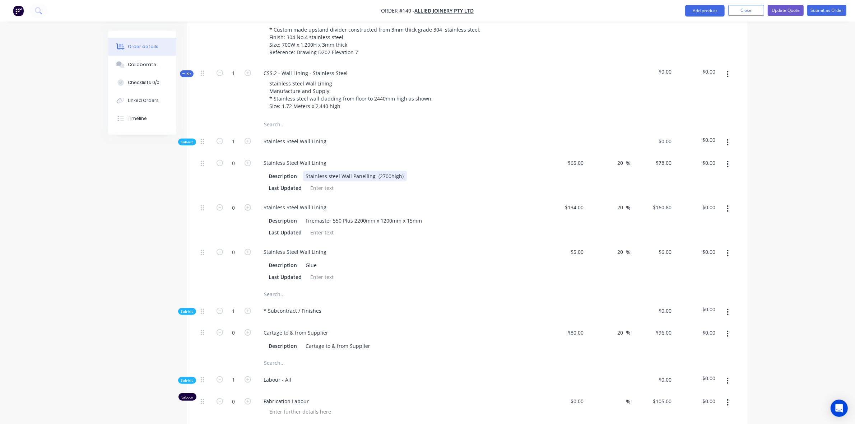
click at [380, 171] on div "Stainless steel Wall Panelling (2700high)" at bounding box center [355, 176] width 104 height 10
click at [238, 158] on input "0" at bounding box center [233, 163] width 19 height 11
type input "4.19"
click at [728, 205] on icon "button" at bounding box center [727, 208] width 1 height 6
type input "$326.82"
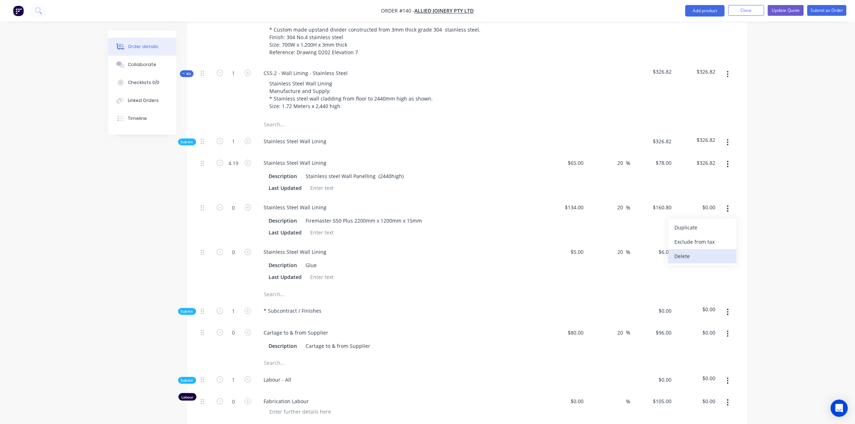
click at [690, 251] on div "Delete" at bounding box center [702, 256] width 55 height 10
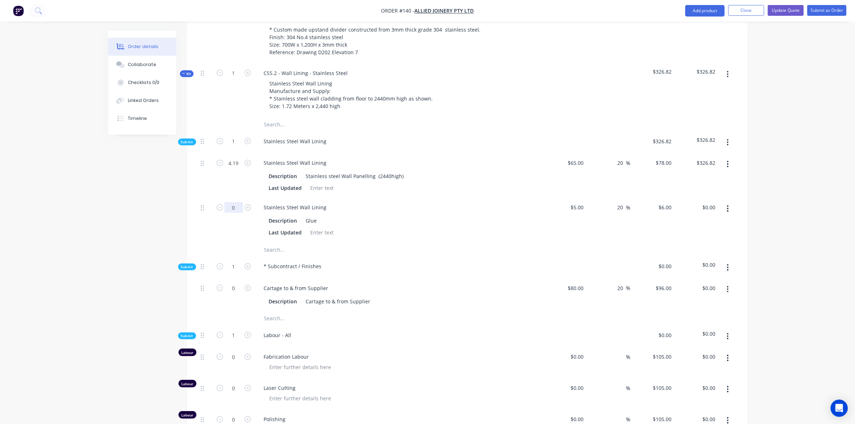
click at [240, 202] on input "0" at bounding box center [233, 207] width 19 height 11
type input "4.19"
type input "$25.14"
click at [728, 264] on icon "button" at bounding box center [728, 268] width 2 height 8
click at [705, 296] on div "Delete" at bounding box center [702, 301] width 55 height 10
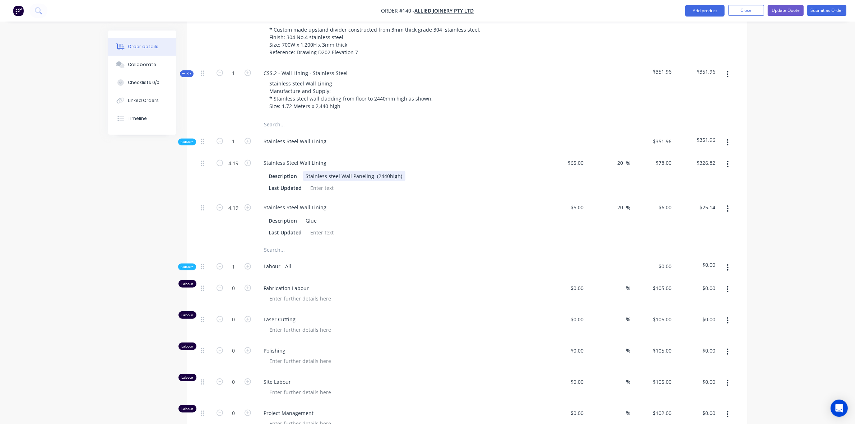
click at [380, 171] on div "Stainless steel Wall Paneling (2440high)" at bounding box center [354, 176] width 102 height 10
click at [792, 178] on div "Order details Collaborate Checklists 0/0 Linked Orders Timeline Order details C…" at bounding box center [427, 149] width 855 height 1137
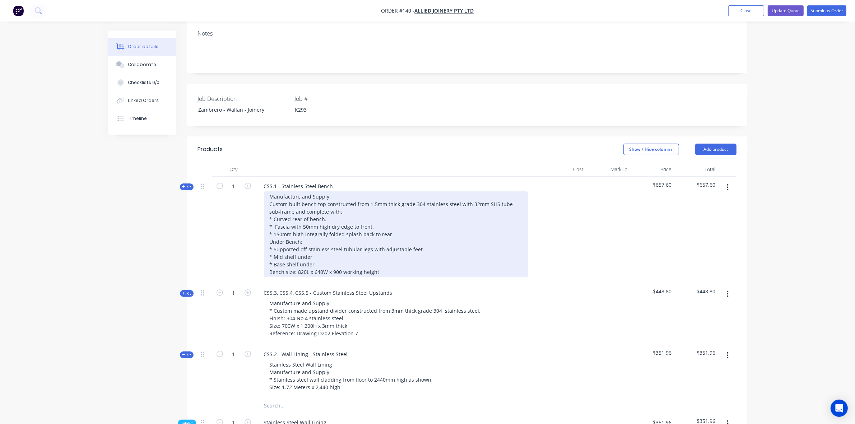
scroll to position [171, 0]
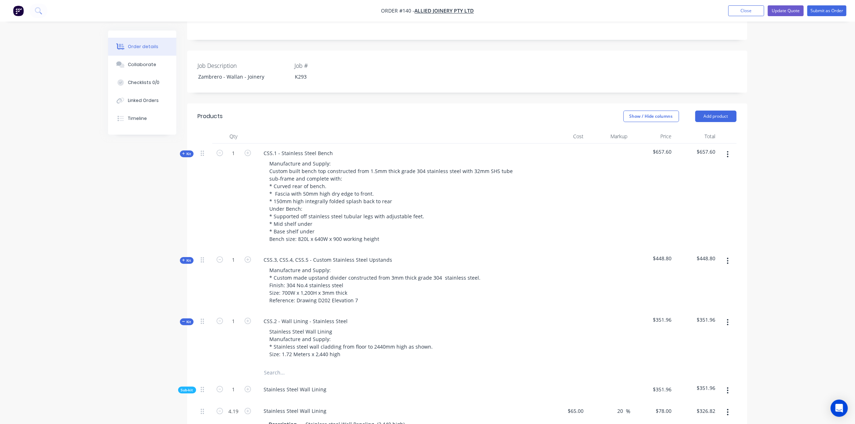
click at [182, 320] on icon "button" at bounding box center [183, 322] width 3 height 4
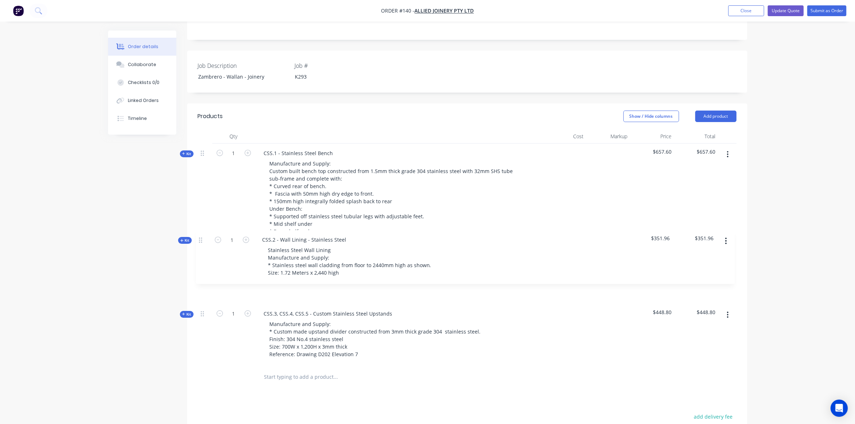
drag, startPoint x: 208, startPoint y: 303, endPoint x: 207, endPoint y: 239, distance: 63.6
click at [207, 239] on div "Kit 1 CSS.1 - Stainless Steel Bench Manufacture and Supply: Custom built bench …" at bounding box center [467, 255] width 539 height 222
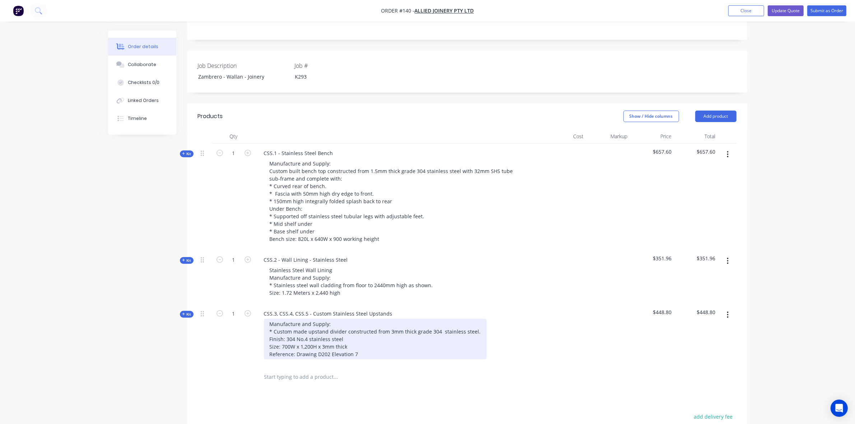
click at [284, 326] on div "Manufacture and Supply: * Custom made upstand divider constructed from 3mm thic…" at bounding box center [375, 339] width 223 height 41
click at [277, 328] on div "Manufacture and Supply: * Custom made upstand divider constructed from 3mm thic…" at bounding box center [375, 339] width 223 height 41
click at [274, 333] on div "Manufacture and Supply: * Custom made upstand divider constructed from 3mm thic…" at bounding box center [375, 347] width 223 height 56
copy div "- CSS.4 = 700W x 1,200H x 3mm thick"
click at [298, 338] on div "Manufacture and Supply: * Custom made upstand divider constructed from 3mm thic…" at bounding box center [375, 343] width 223 height 48
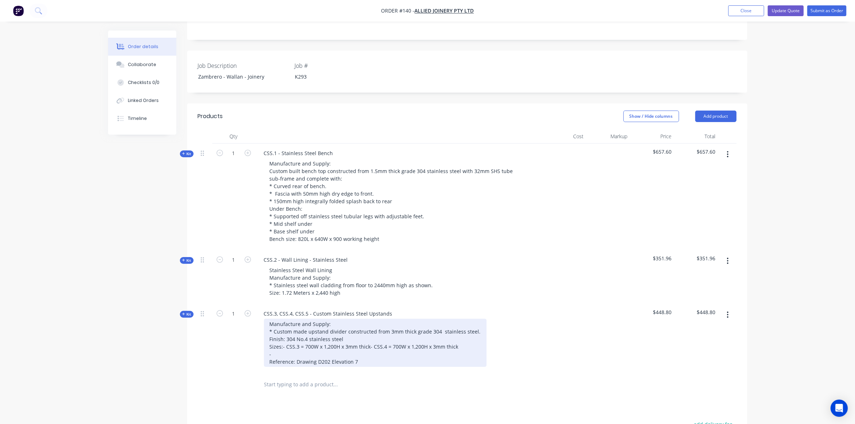
click at [291, 333] on div "Manufacture and Supply: * Custom made upstand divider constructed from 3mm thic…" at bounding box center [375, 343] width 223 height 48
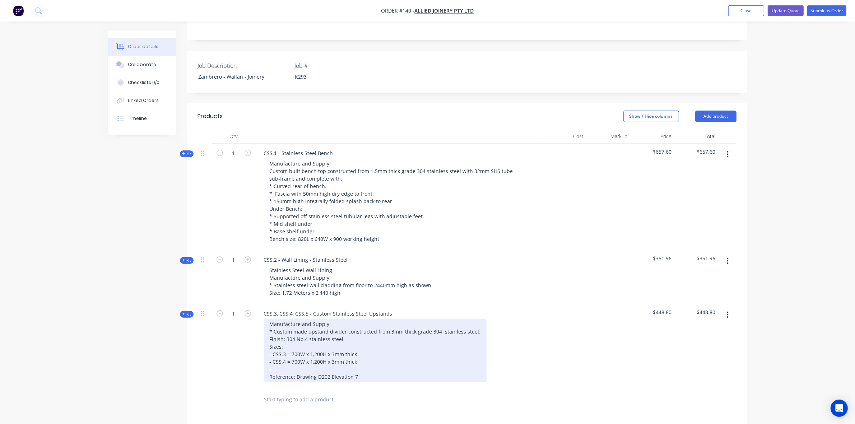
click at [296, 335] on div "Manufacture and Supply: * Custom made upstand divider constructed from 3mm thic…" at bounding box center [375, 350] width 223 height 63
drag, startPoint x: 364, startPoint y: 354, endPoint x: 259, endPoint y: 363, distance: 104.9
click at [259, 363] on div "CSS.3, CSS.4, CSS.5 - Custom Stainless Steel Upstands Manufacture and Supply: *…" at bounding box center [398, 346] width 287 height 84
copy div "Reference: Drawing D202 Elevation 7"
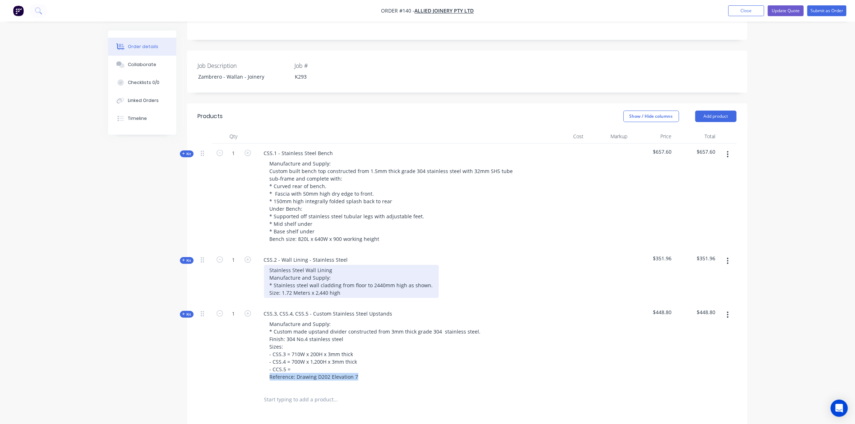
click at [357, 276] on div "Stainless Steel Wall Lining Manufacture and Supply: * Stainless steel wall clad…" at bounding box center [351, 281] width 175 height 33
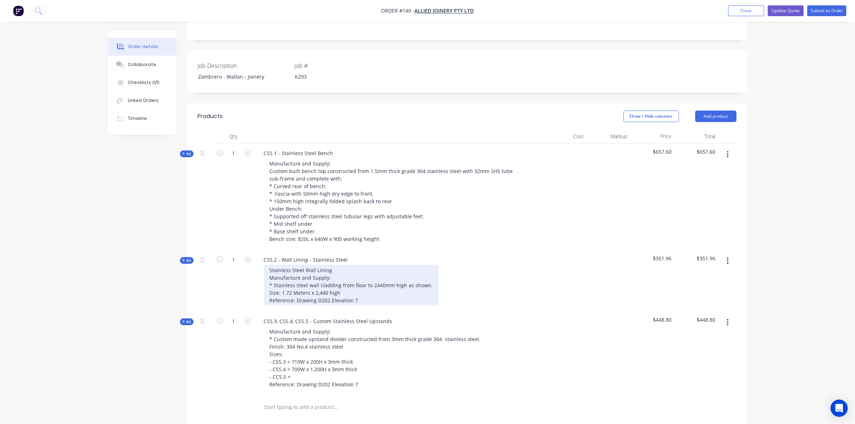
click at [357, 280] on div "Stainless Steel Wall Lining Manufacture and Supply: * Stainless steel wall clad…" at bounding box center [351, 285] width 175 height 41
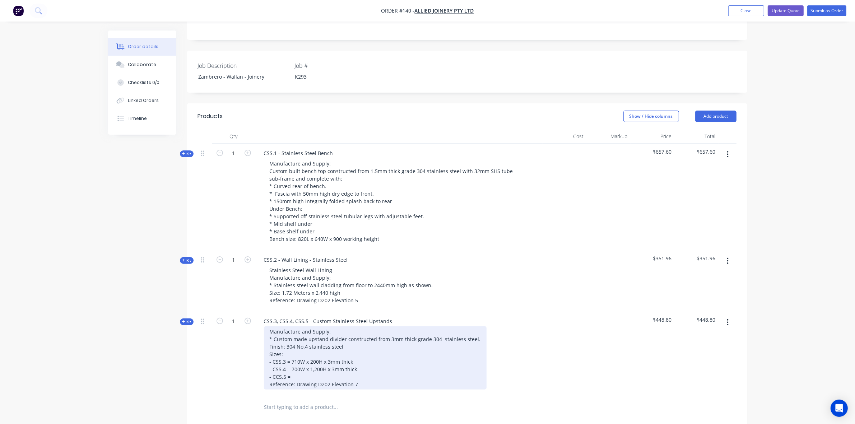
click at [350, 364] on div "Manufacture and Supply: * Custom made upstand divider constructed from 3mm thic…" at bounding box center [375, 357] width 223 height 63
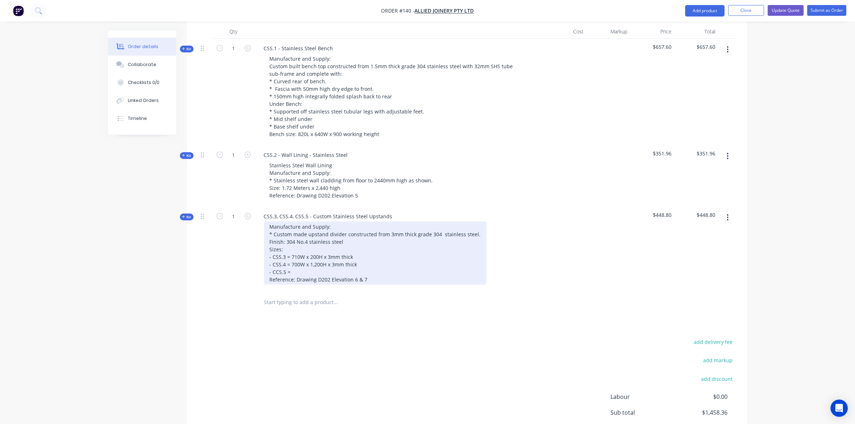
click at [315, 249] on div "Manufacture and Supply: * Custom made upstand divider constructed from 3mm thic…" at bounding box center [375, 253] width 223 height 63
drag, startPoint x: 360, startPoint y: 243, endPoint x: 291, endPoint y: 241, distance: 69.3
click at [291, 241] on div "Manufacture and Supply: * Custom made upstand divider constructed from 3mm thic…" at bounding box center [375, 253] width 223 height 63
copy div "700W x 1,200H x 3mm thick"
click at [299, 251] on div "Manufacture and Supply: * Custom made upstand divider constructed from 3mm thic…" at bounding box center [375, 253] width 223 height 63
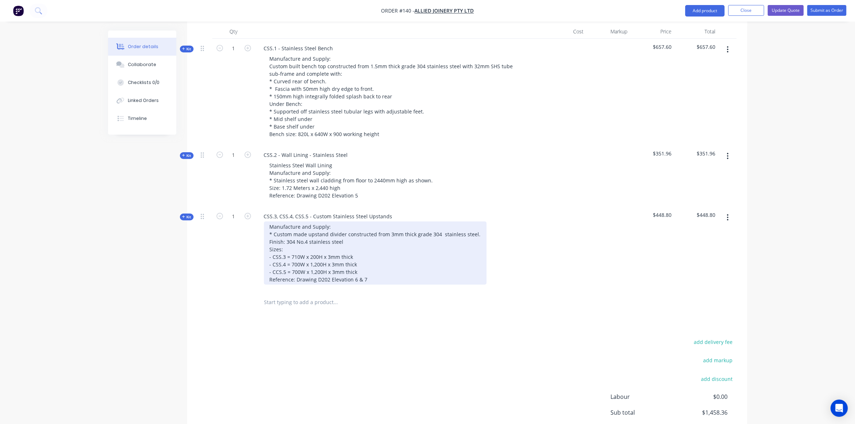
click at [284, 242] on div "Manufacture and Supply: * Custom made upstand divider constructed from 3mm thic…" at bounding box center [375, 253] width 223 height 63
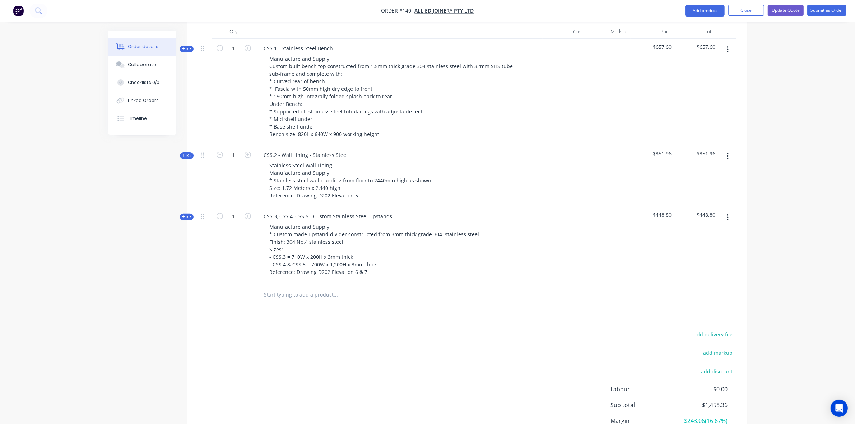
click at [787, 239] on div "Order details Collaborate Checklists 0/0 Linked Orders Timeline Order details C…" at bounding box center [427, 107] width 855 height 765
click at [182, 215] on icon "button" at bounding box center [183, 217] width 3 height 4
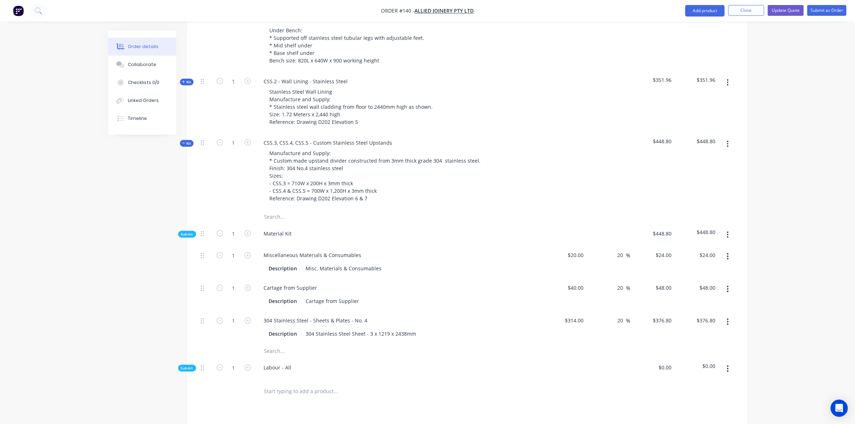
scroll to position [380, 0]
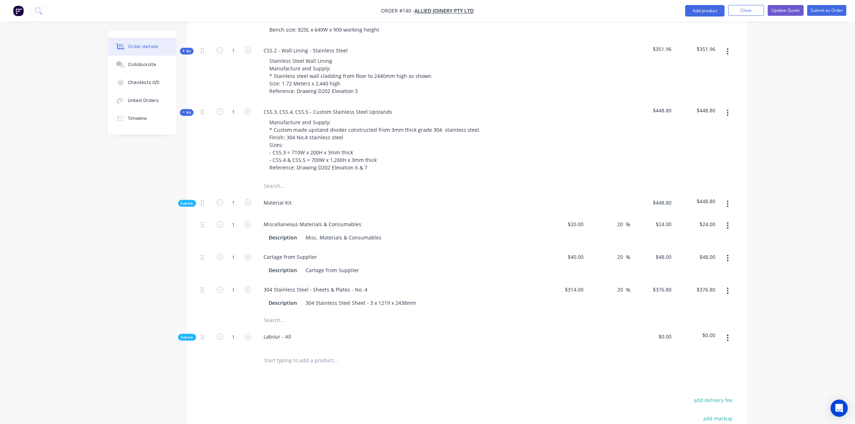
click at [196, 320] on div "Qty Cost Markup Price Total Kit 1 CSS.1 - Stainless Steel Bench Manufacture and…" at bounding box center [467, 146] width 560 height 452
click at [186, 335] on span "Sub-kit" at bounding box center [187, 337] width 12 height 5
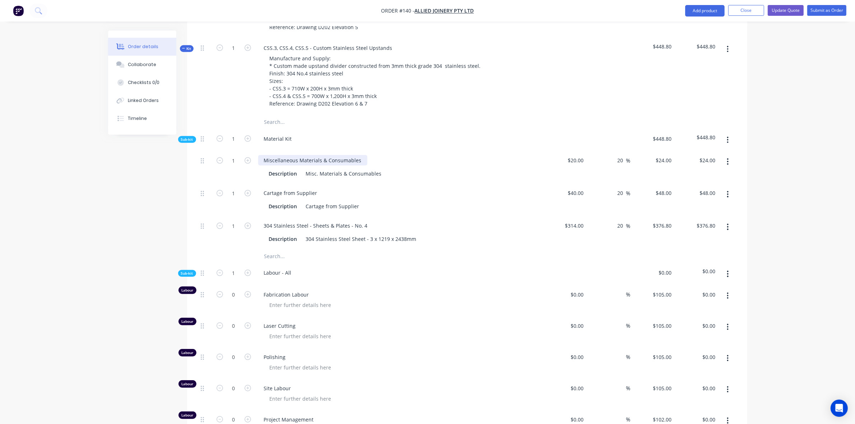
scroll to position [275, 0]
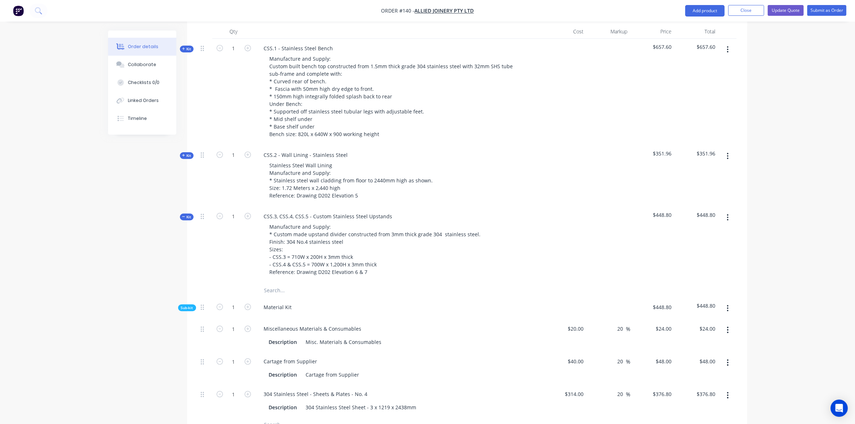
click at [190, 293] on div "Qty Cost Markup Price Total Kit 1 CSS.1 - Stainless Steel Bench Manufacture and…" at bounding box center [467, 367] width 560 height 686
click at [218, 326] on icon "button" at bounding box center [220, 329] width 6 height 6
type input "0"
type input "$0.00"
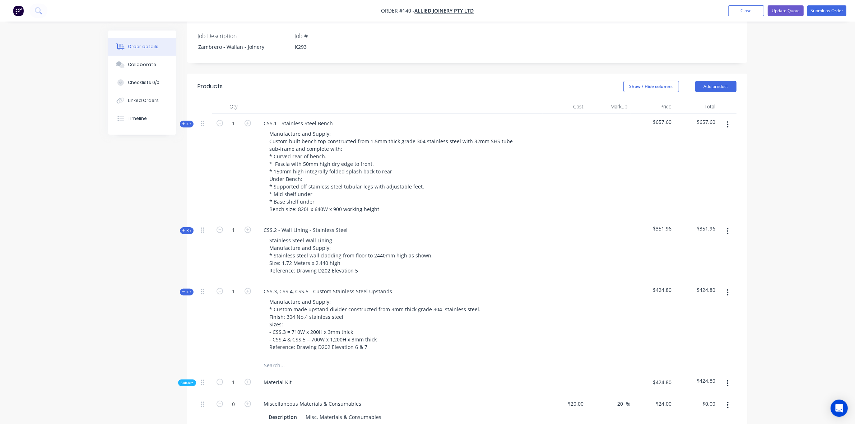
scroll to position [171, 0]
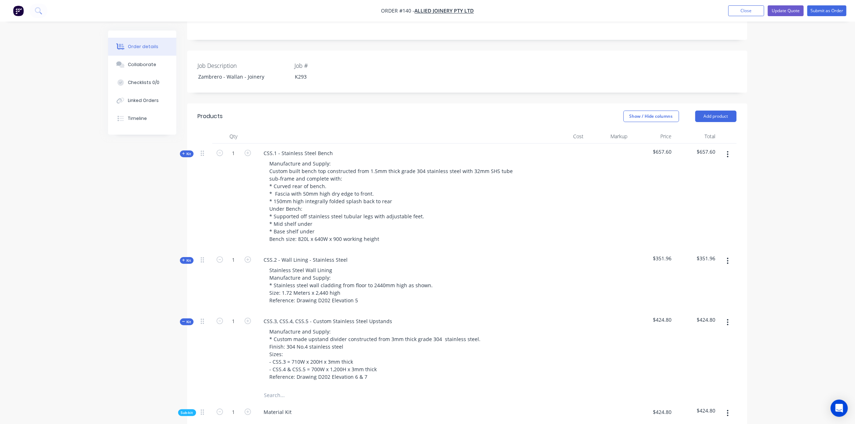
click at [184, 320] on icon "button" at bounding box center [183, 322] width 3 height 4
click at [188, 258] on span "Kit" at bounding box center [186, 260] width 9 height 5
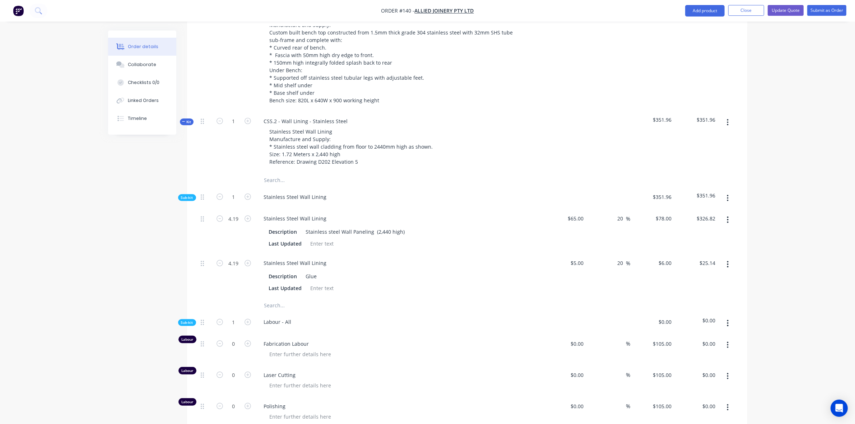
scroll to position [275, 0]
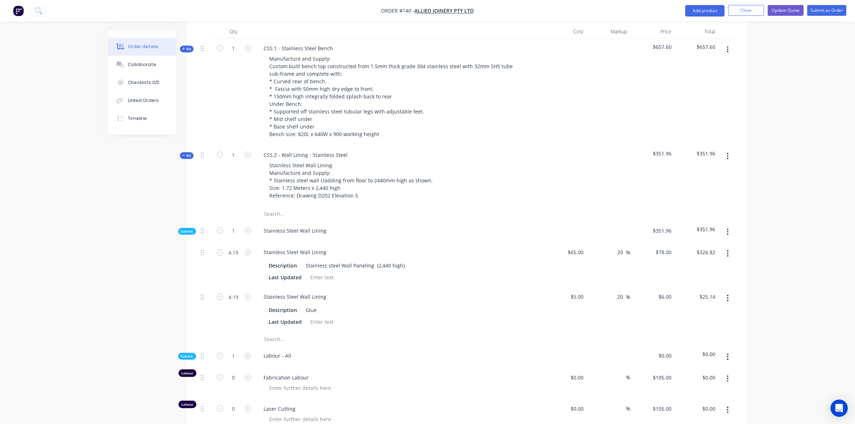
click at [180, 152] on button "Kit" at bounding box center [187, 155] width 14 height 7
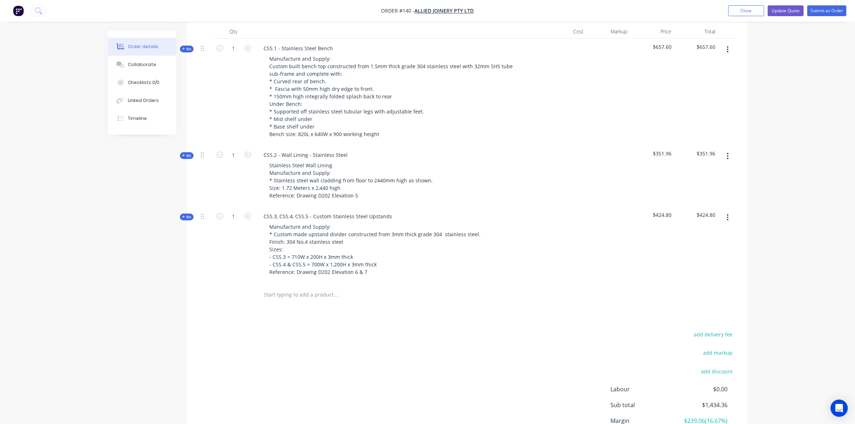
scroll to position [0, 0]
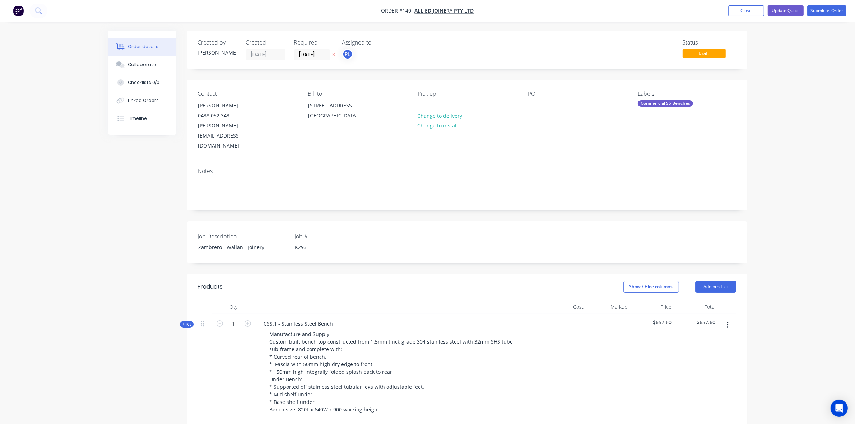
click at [184, 322] on icon "button" at bounding box center [183, 324] width 3 height 4
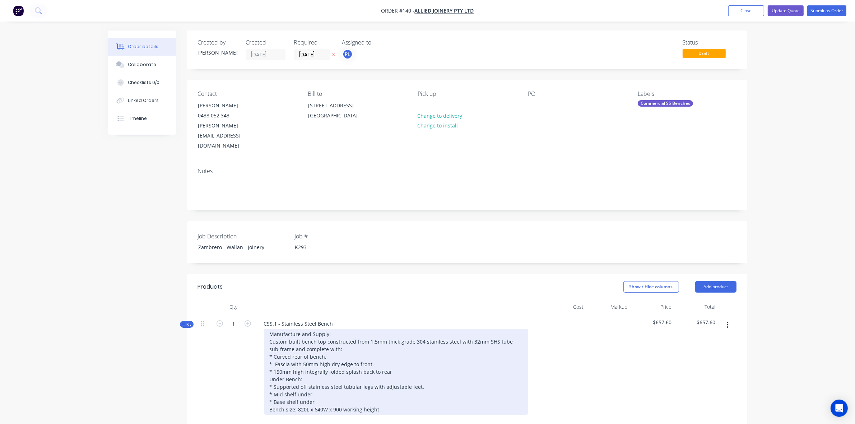
type input "$40.00"
type input "20"
type input "$48.00"
type input "$160.00"
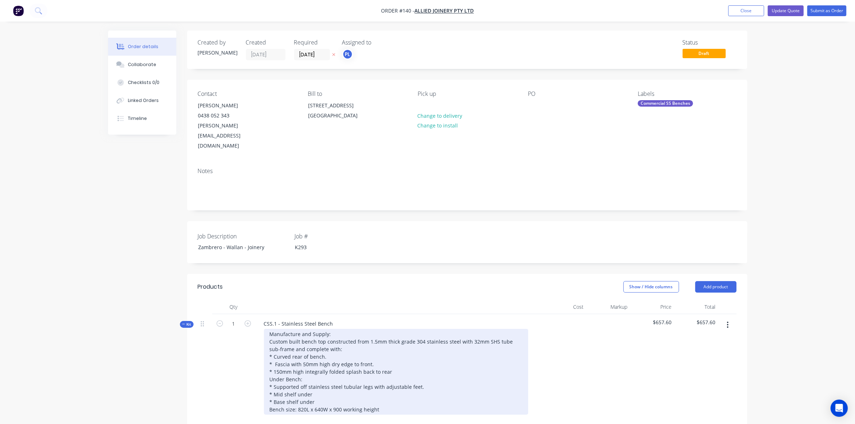
type input "20"
type input "$192.00"
type input "$160.00"
type input "20"
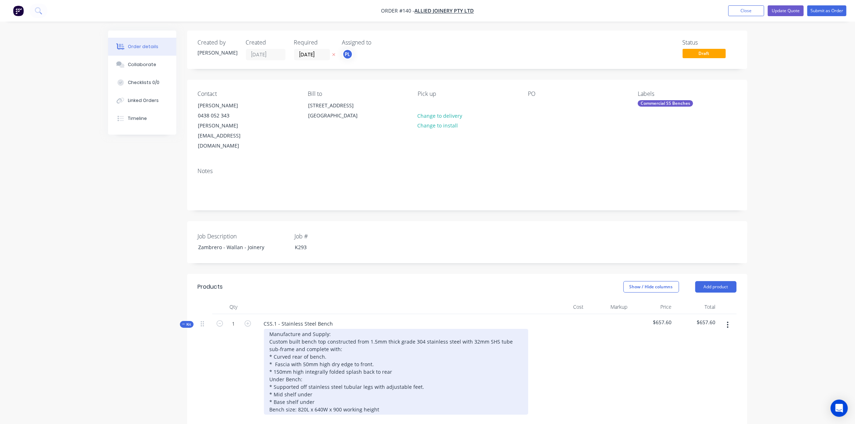
type input "$192.00"
type input "$20.00"
type input "20"
type input "$24.00"
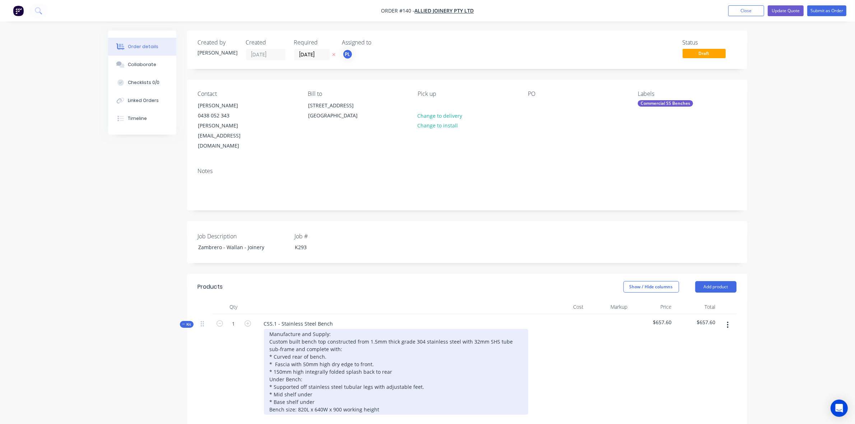
type input "$24.00"
type input "$20.00"
type input "20"
type input "$24.00"
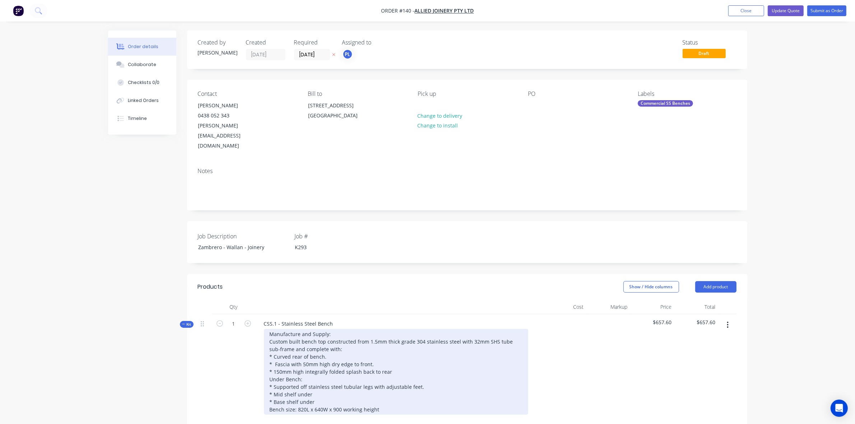
type input "$20.00"
type input "20"
type input "$24.00"
type input "$10.00"
type input "20"
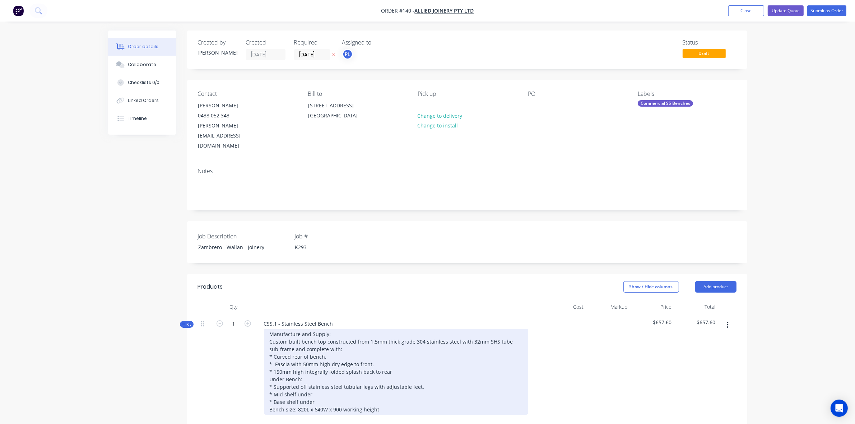
type input "$12.00"
type input "$20.00"
type input "20"
type input "$24.00"
type input "$27.00"
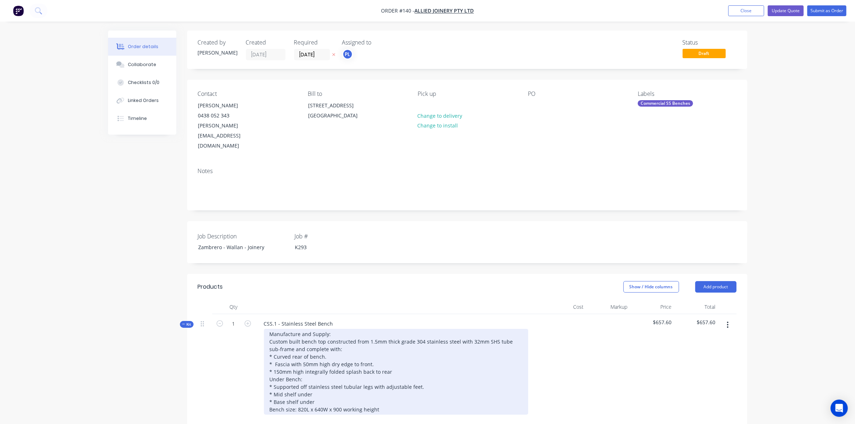
type input "20"
type input "$32.40"
type input "$30.00"
type input "20"
type input "$36.00"
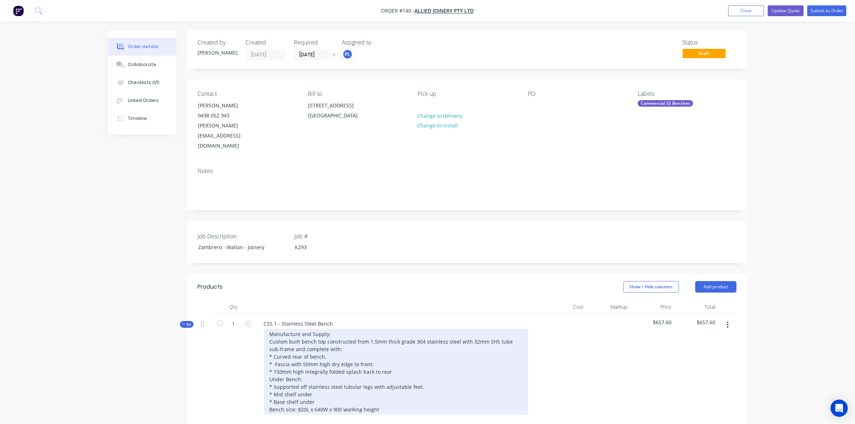
type input "$234.00"
type input "20"
type input "$280.80"
type input "$264.00"
type input "20"
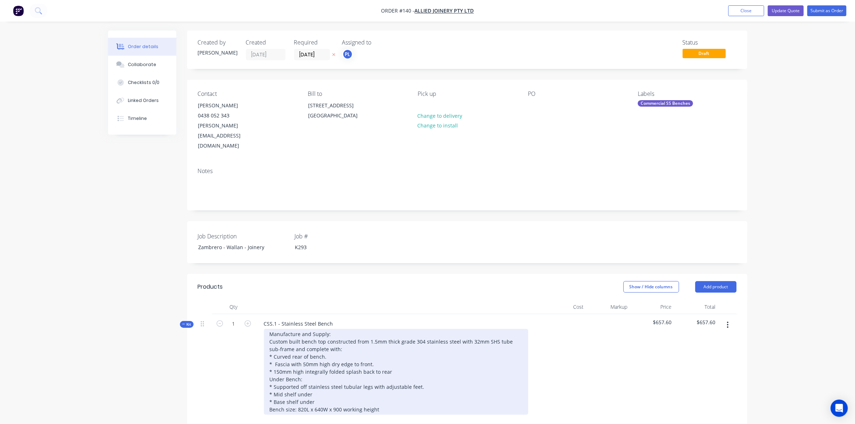
type input "$316.80"
type input "$192.00"
type input "20"
type input "$230.40"
type input "$15.00"
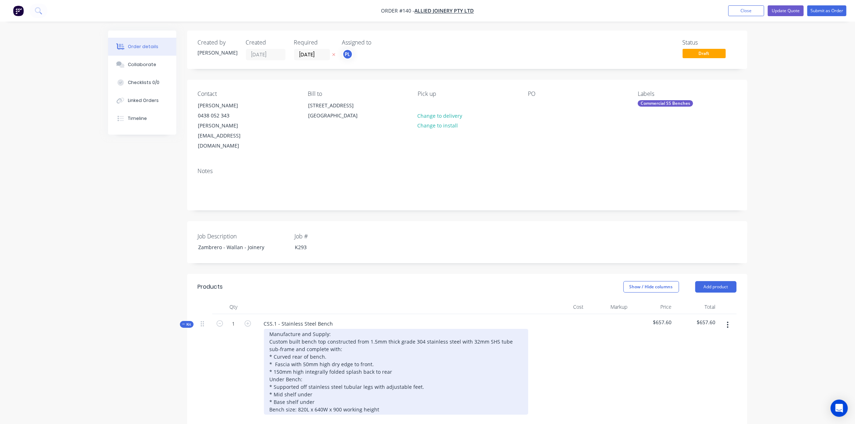
type input "20"
type input "$18.00"
type input "$160.00"
type input "20"
type input "$192.00"
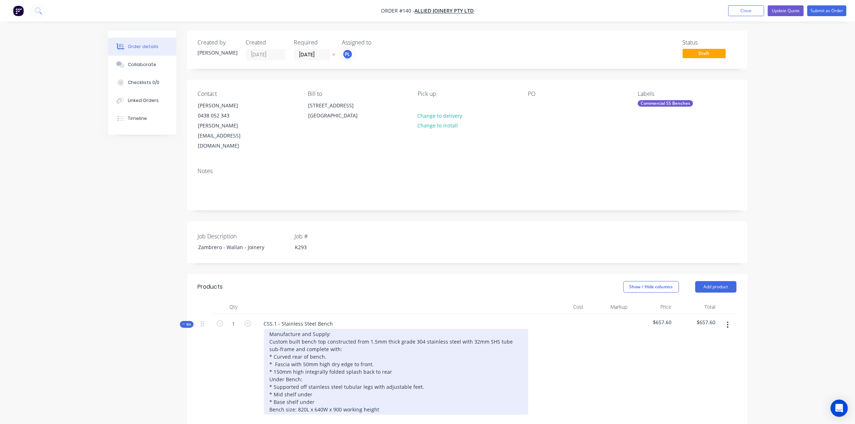
type input "$15.00"
type input "20"
type input "$18.00"
type input "$20.00"
type input "20"
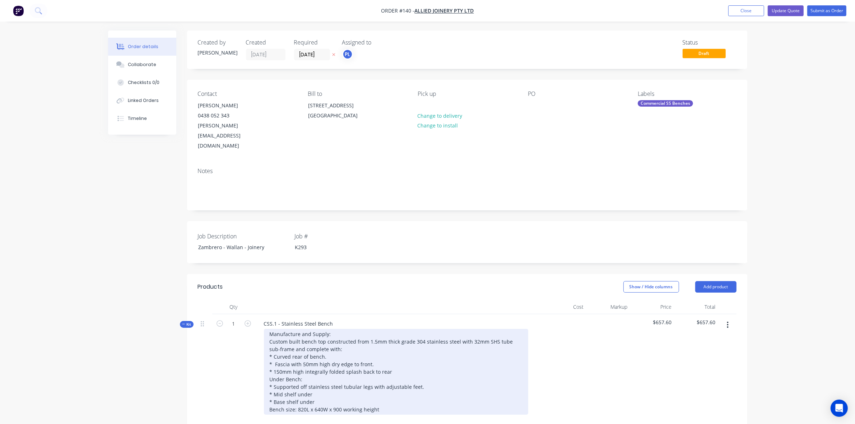
type input "$24.00"
type input "$15.00"
type input "20"
type input "$18.00"
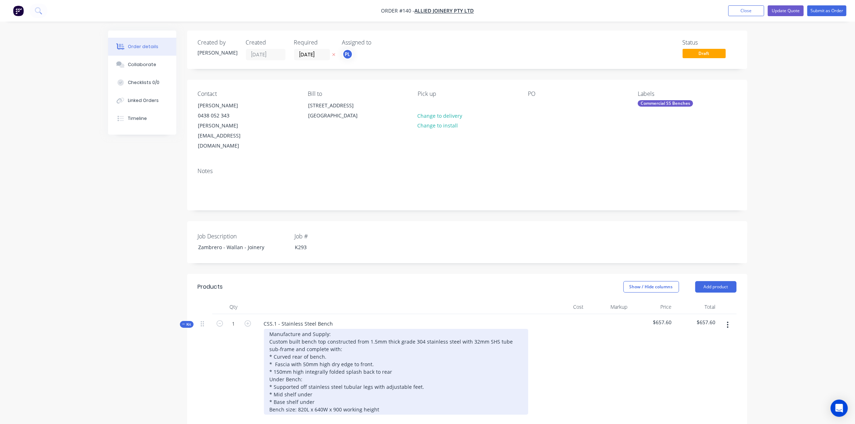
type input "$20.00"
type input "20"
type input "$24.00"
type input "$20.00"
type input "20"
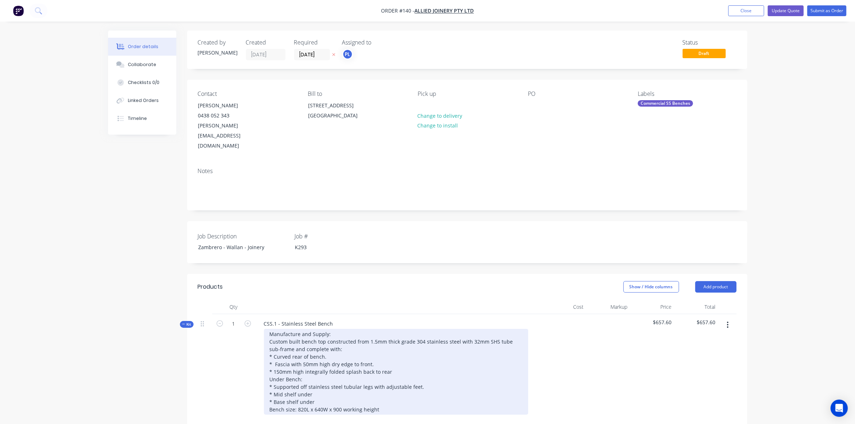
type input "$24.00"
type input "$12.00"
type input "20"
type input "$14.40"
type input "$57.60"
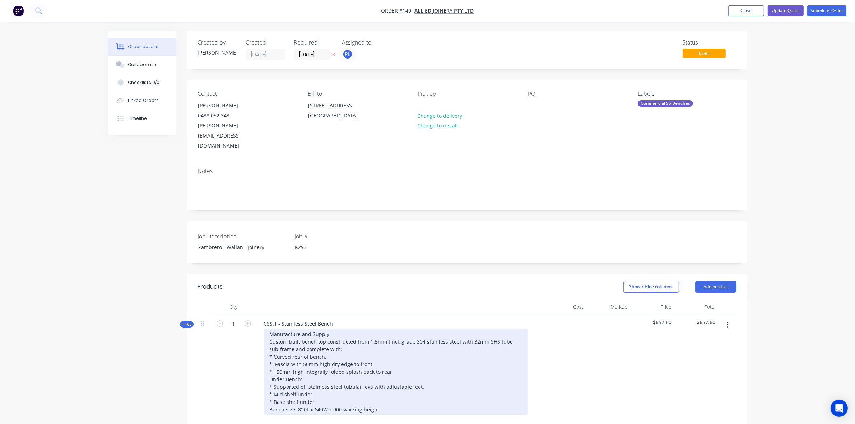
type input "$80.00"
type input "20"
type input "$96.00"
type input "$80.00"
type input "20"
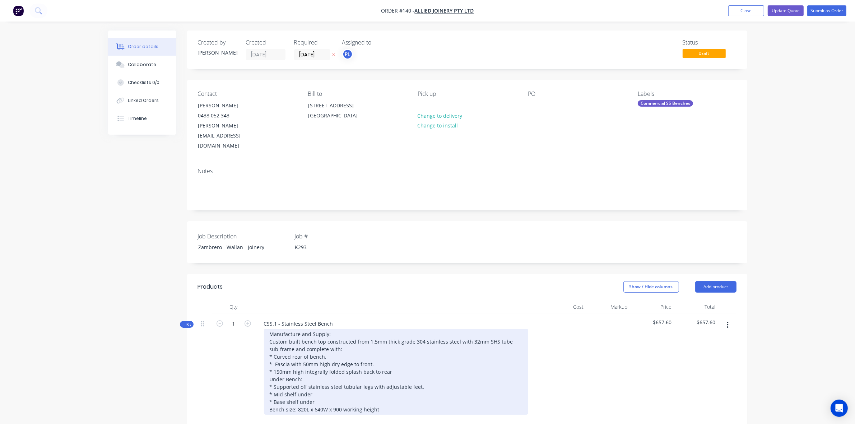
type input "$96.00"
type input "$75.00"
type input "20"
type input "$90.00"
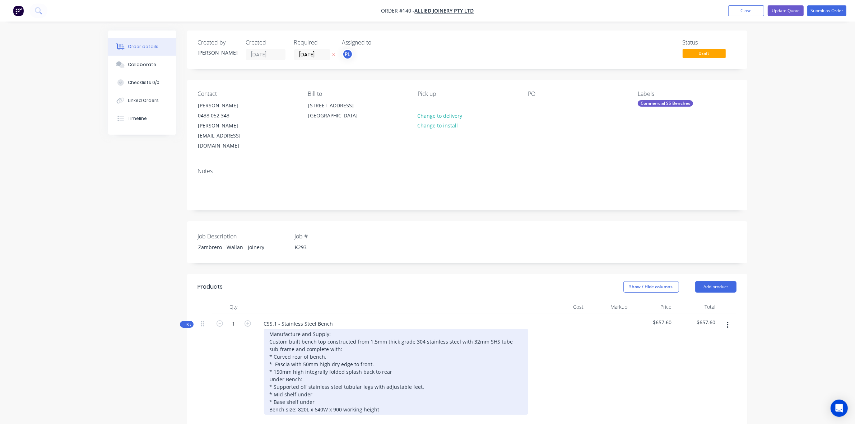
type input "$60.00"
type input "20"
type input "$72.00"
type input "$243.05"
type input "20"
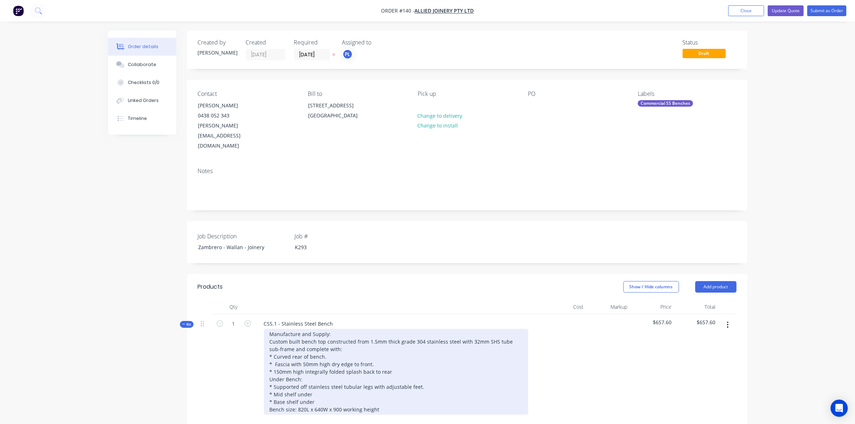
type input "$291.66"
type input "$212.70"
type input "20"
type input "$255.24"
type input "$152.00"
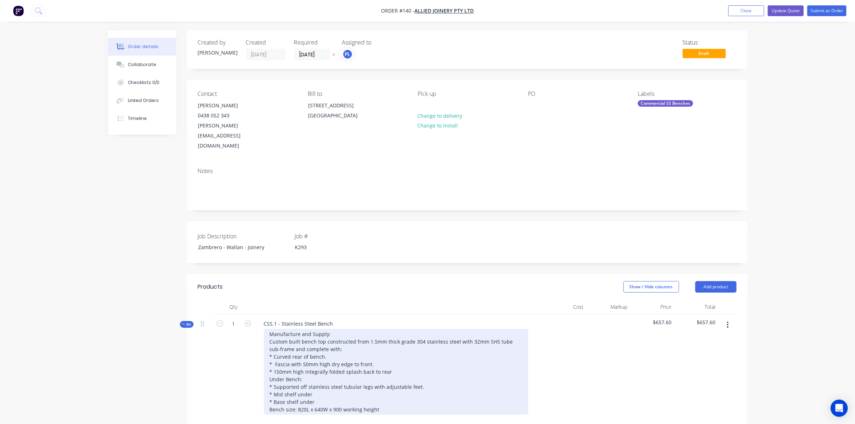
type input "20"
type input "$182.40"
type input "$35.00"
type input "20"
type input "$42.00"
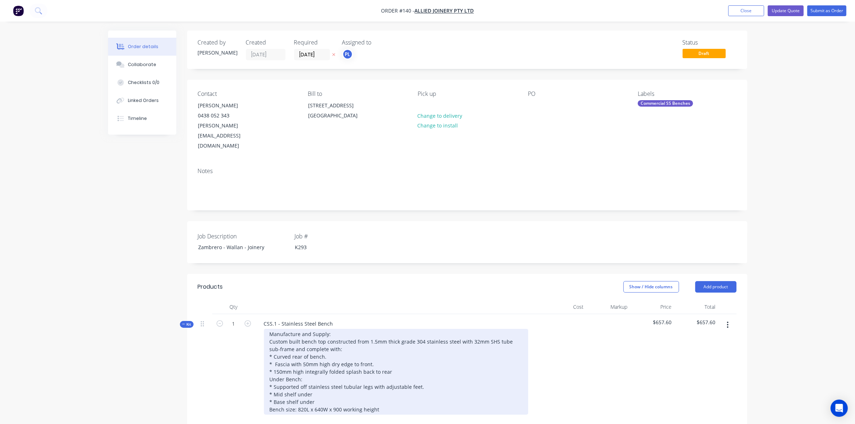
type input "$45.00"
type input "20"
type input "$54.00"
type input "$460.00"
type input "20"
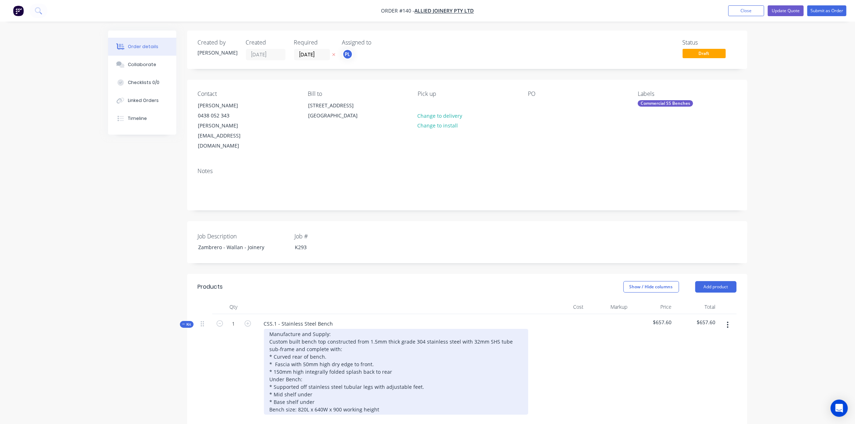
type input "$552.00"
type input "$320.00"
type input "20"
type input "$384.00"
type input "$280.00"
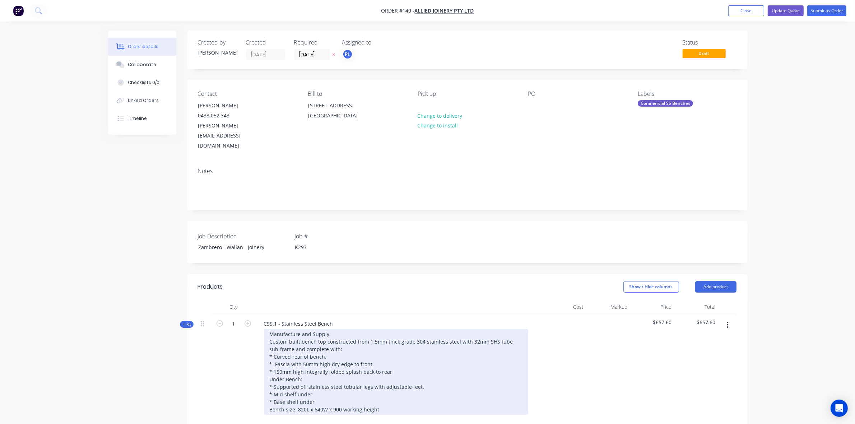
type input "20"
type input "$336.00"
type input "$45.00"
type input "20"
type input "$54.00"
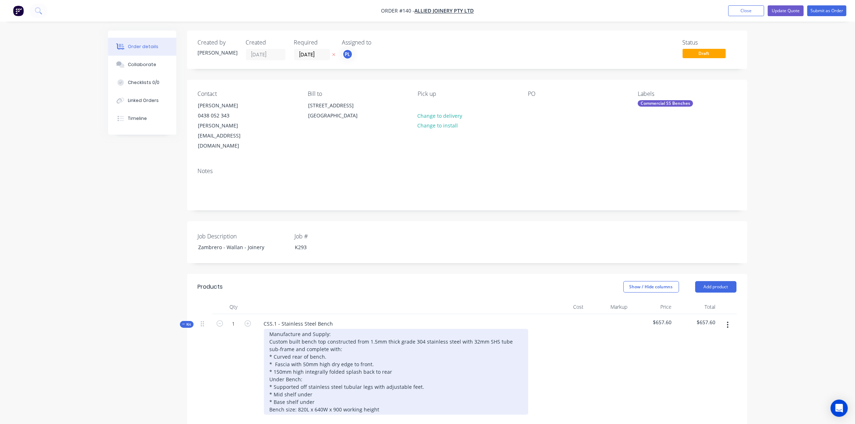
type input "$80.00"
type input "20"
type input "$96.00"
type input "$90.00"
type input "20"
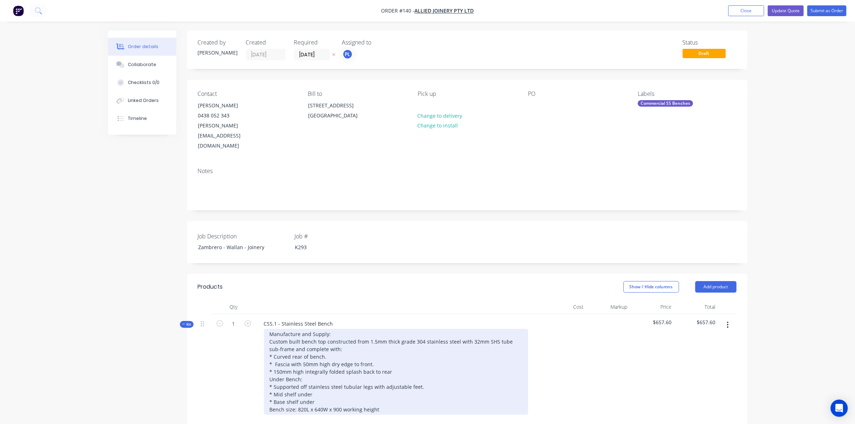
type input "$108.00"
type input "$150.00"
type input "20"
type input "$180.00"
type input "$105.00"
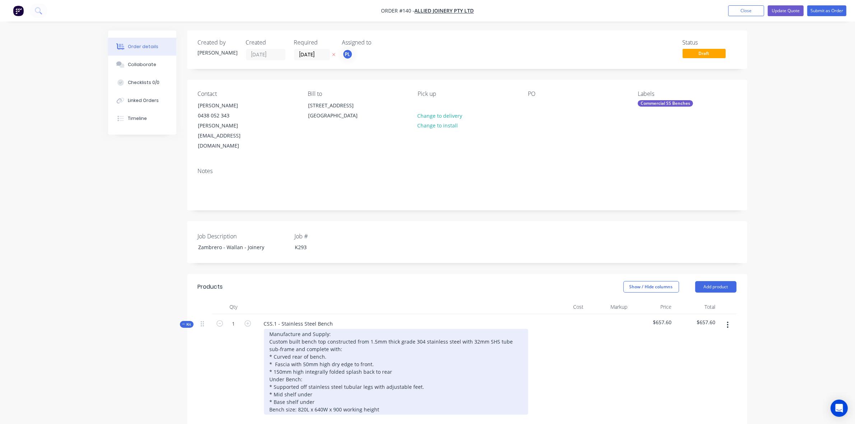
type input "$105.00"
type input "$102.00"
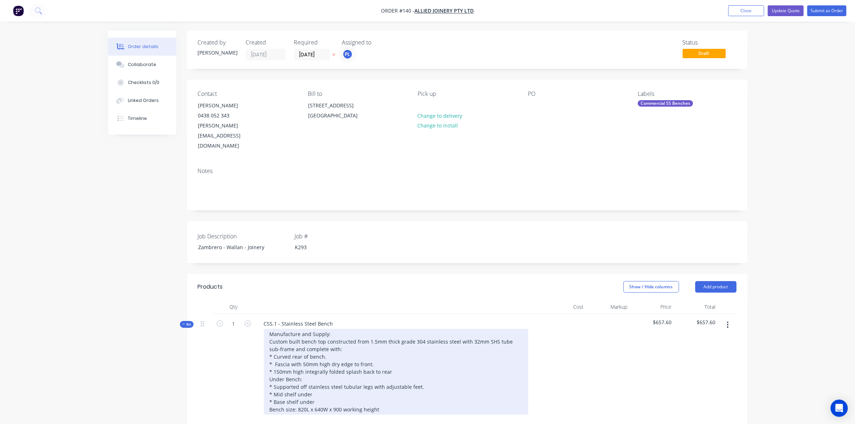
type input "$102.00"
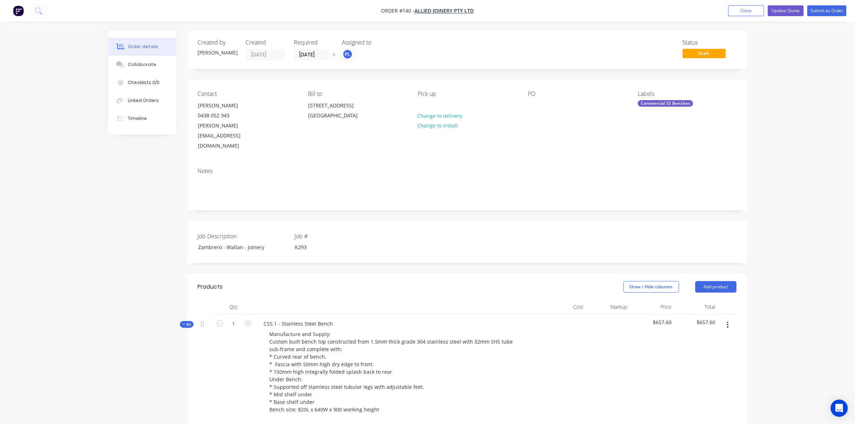
click at [187, 321] on button "Kit" at bounding box center [187, 324] width 14 height 7
click at [794, 11] on button "Update Quote" at bounding box center [786, 10] width 36 height 11
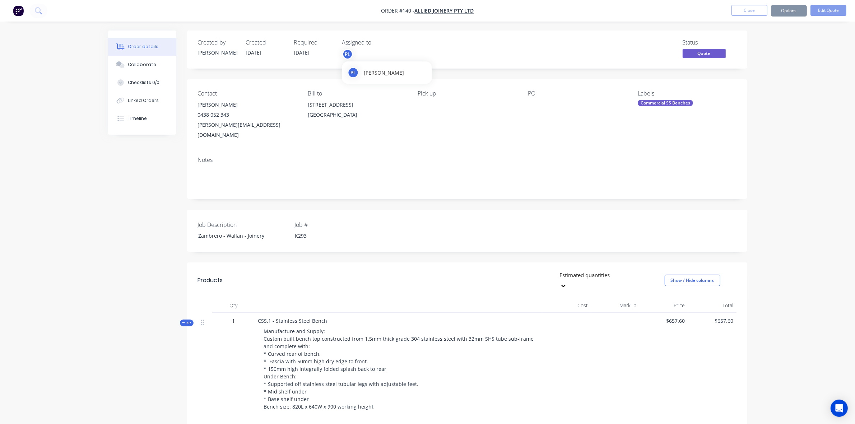
click at [349, 55] on div "PL" at bounding box center [347, 54] width 11 height 11
click at [354, 93] on div at bounding box center [354, 94] width 14 height 14
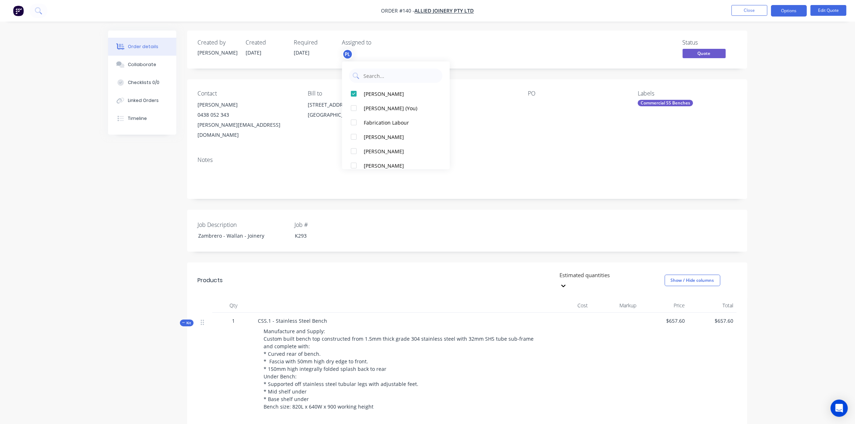
click at [356, 121] on div at bounding box center [354, 122] width 14 height 14
click at [352, 106] on div at bounding box center [354, 108] width 14 height 14
click at [352, 96] on div at bounding box center [354, 94] width 14 height 14
click at [358, 121] on div at bounding box center [354, 122] width 14 height 14
click at [752, 9] on button "Close" at bounding box center [750, 10] width 36 height 11
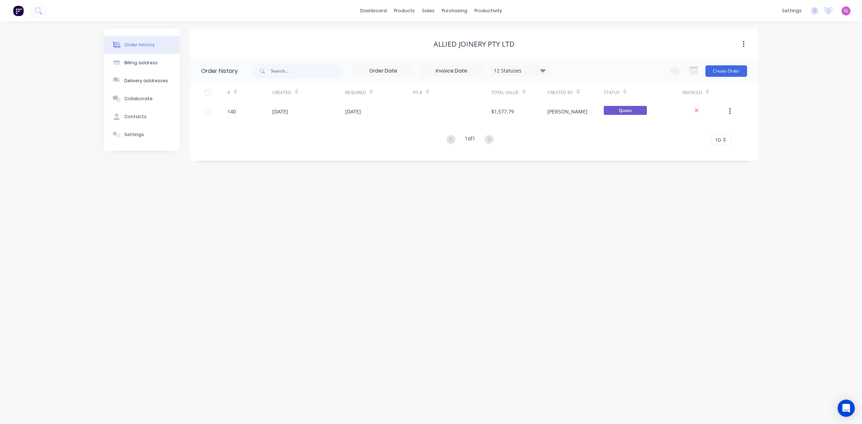
drag, startPoint x: 356, startPoint y: 254, endPoint x: 364, endPoint y: 228, distance: 27.3
click at [356, 254] on div "Order history Billing address Delivery addresses Collaborate Contacts Settings …" at bounding box center [431, 223] width 862 height 403
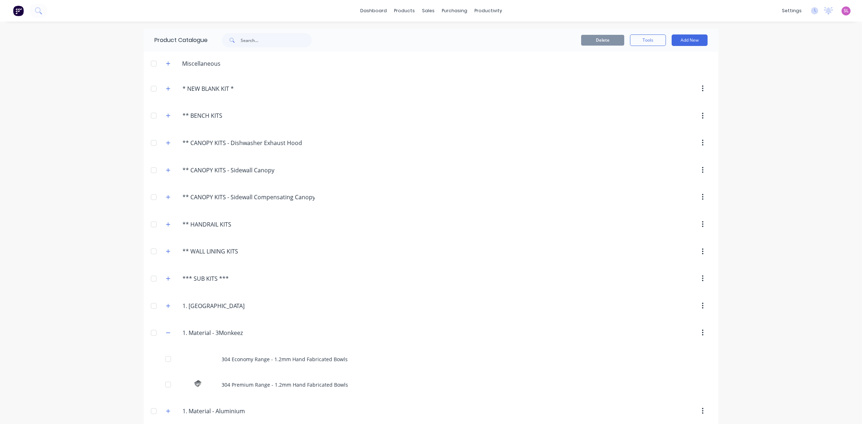
scroll to position [209, 0]
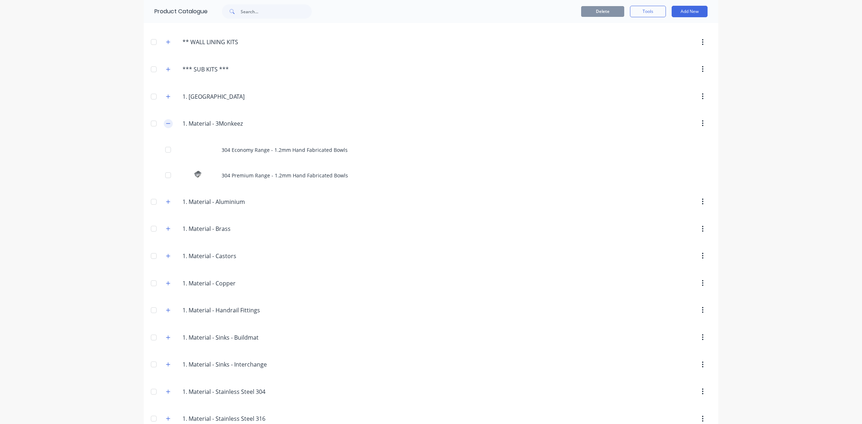
click at [164, 126] on button "button" at bounding box center [168, 123] width 9 height 9
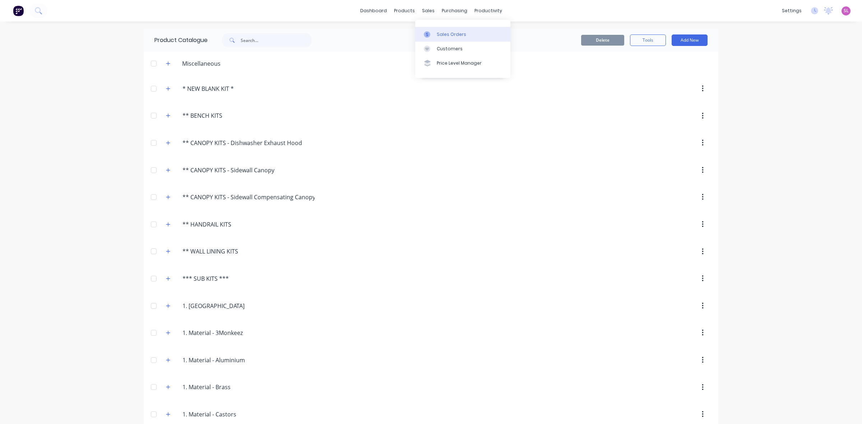
click at [428, 31] on icon at bounding box center [427, 34] width 6 height 6
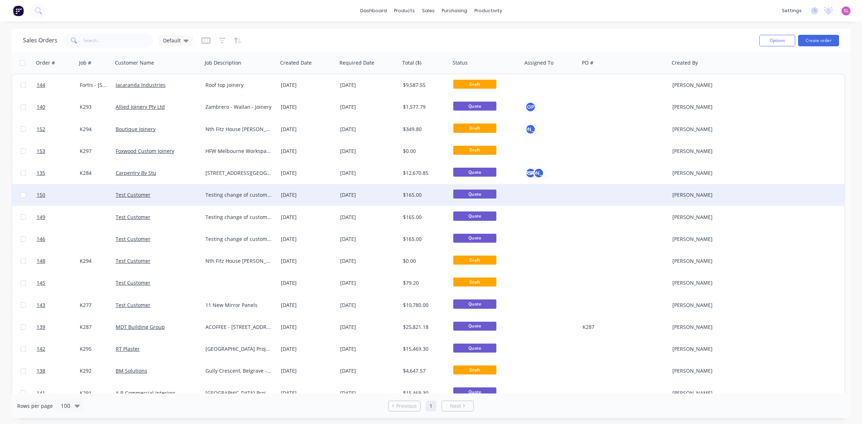
click at [119, 200] on div "Test Customer" at bounding box center [158, 195] width 90 height 22
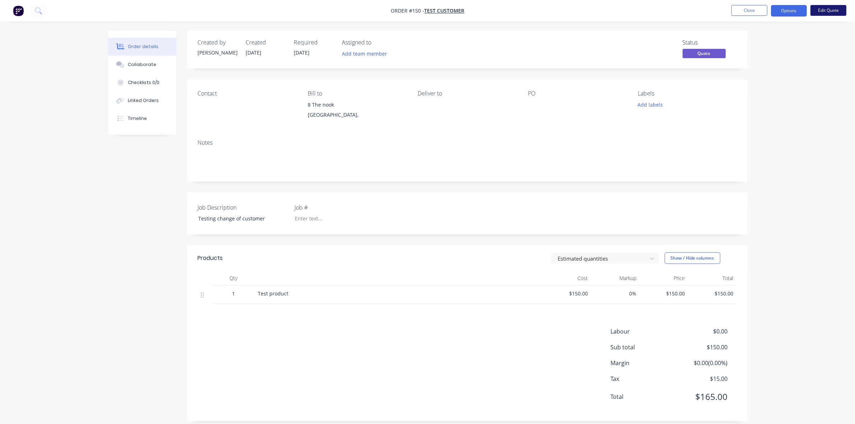
click at [837, 8] on button "Edit Quote" at bounding box center [829, 10] width 36 height 11
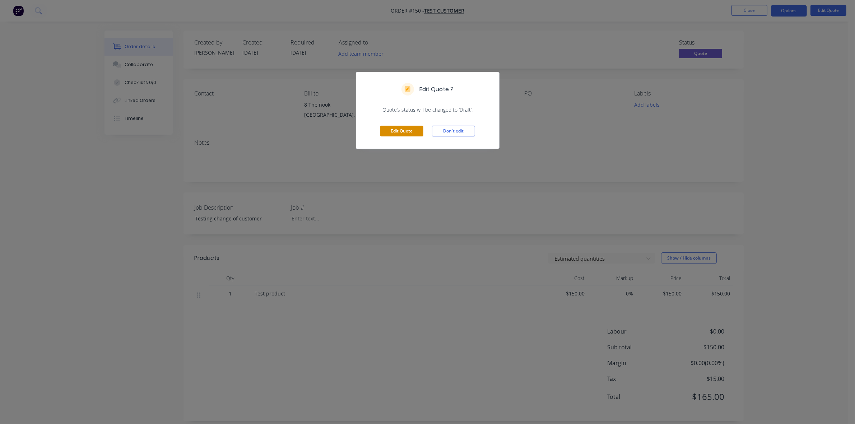
click at [412, 130] on button "Edit Quote" at bounding box center [401, 131] width 43 height 11
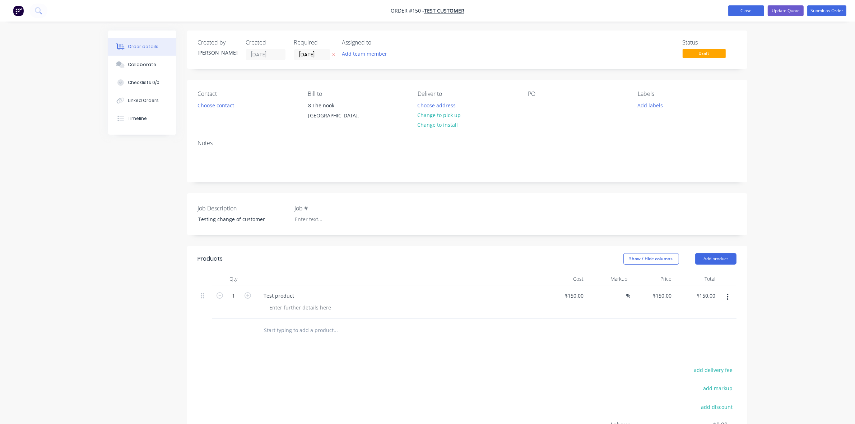
click at [746, 8] on button "Close" at bounding box center [746, 10] width 36 height 11
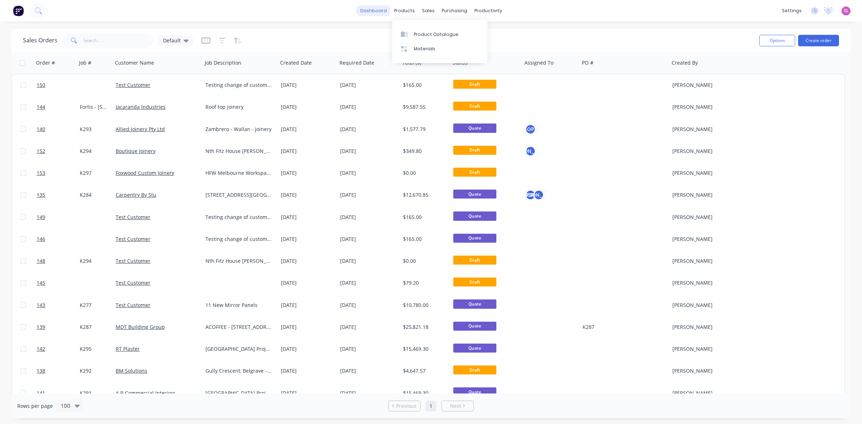
click at [379, 11] on link "dashboard" at bounding box center [374, 10] width 34 height 11
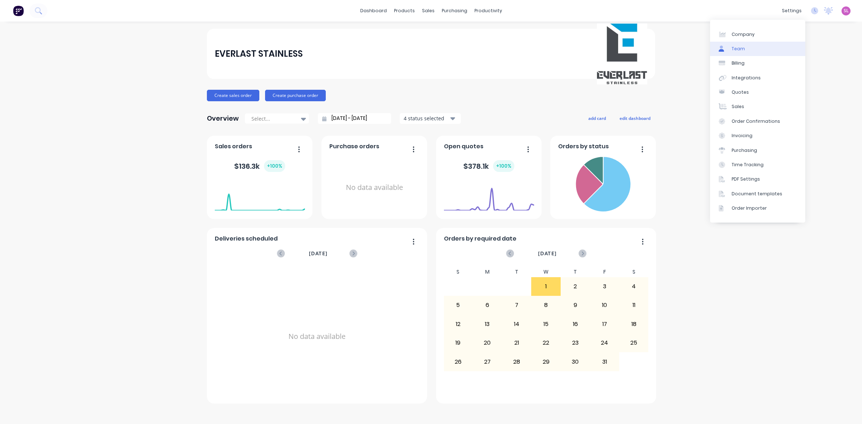
click at [763, 49] on link "Team" at bounding box center [757, 49] width 95 height 14
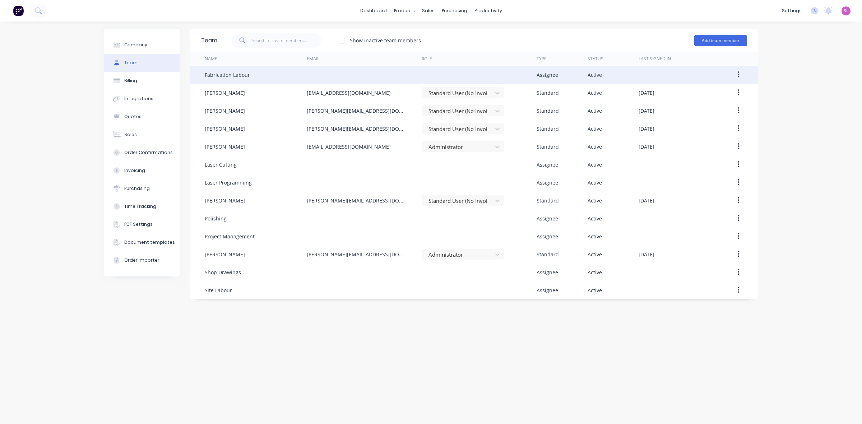
click at [238, 76] on div "Fabrication Labour" at bounding box center [227, 75] width 45 height 8
click at [300, 76] on div "Fabrication Labour" at bounding box center [256, 75] width 102 height 18
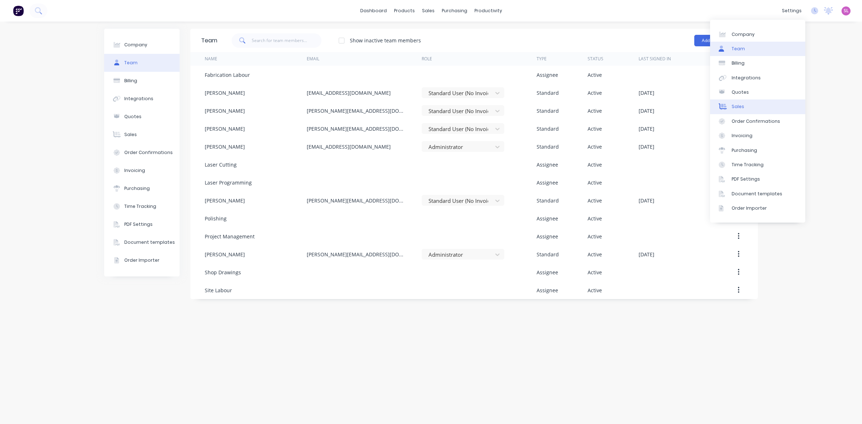
click at [753, 111] on link "Sales" at bounding box center [757, 106] width 95 height 14
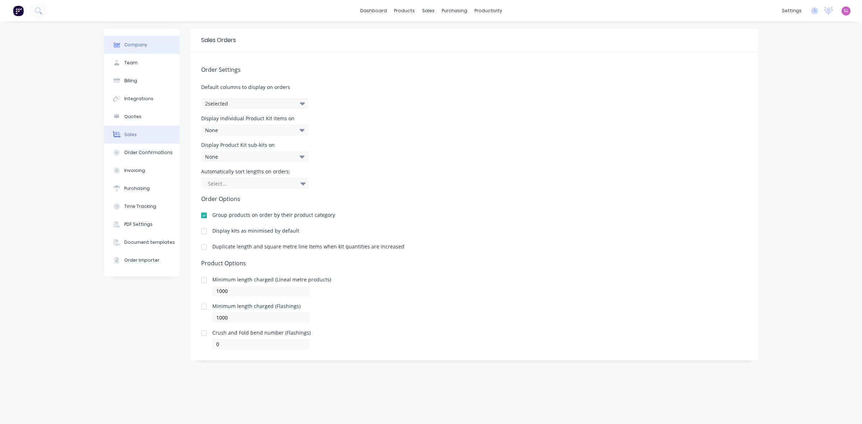
click at [130, 46] on div "Company" at bounding box center [135, 45] width 23 height 6
select select "AU"
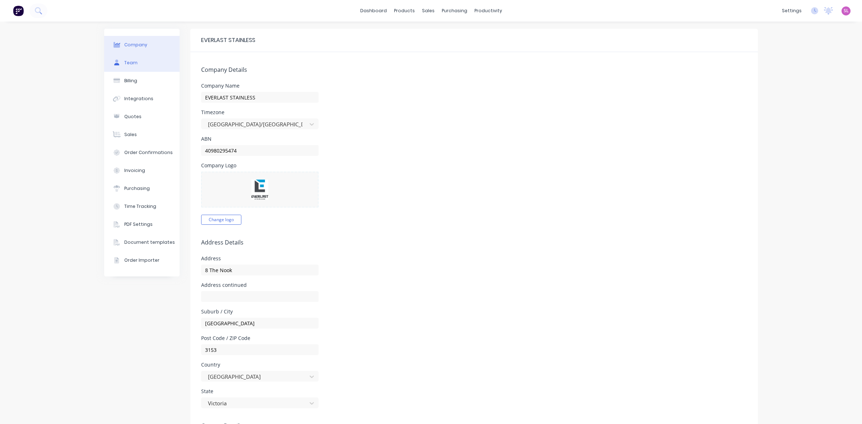
click at [133, 62] on div "Team" at bounding box center [130, 63] width 13 height 6
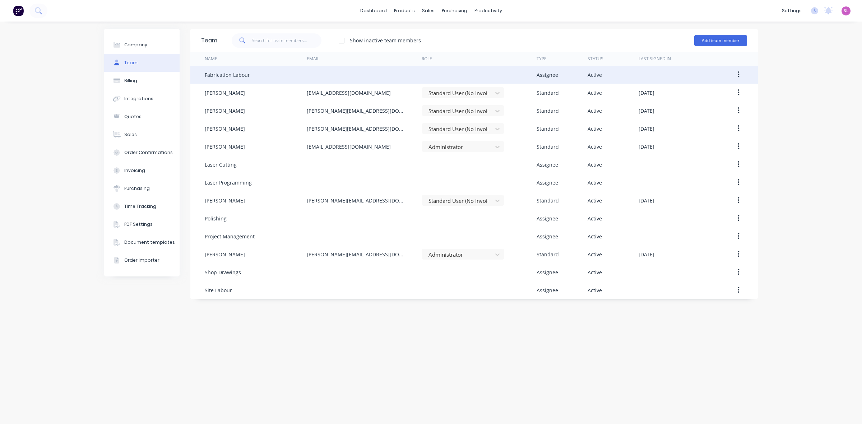
click at [240, 73] on div "Fabrication Labour" at bounding box center [227, 75] width 45 height 8
click at [737, 69] on button "button" at bounding box center [738, 74] width 17 height 13
click at [714, 90] on div "Edit" at bounding box center [712, 93] width 55 height 10
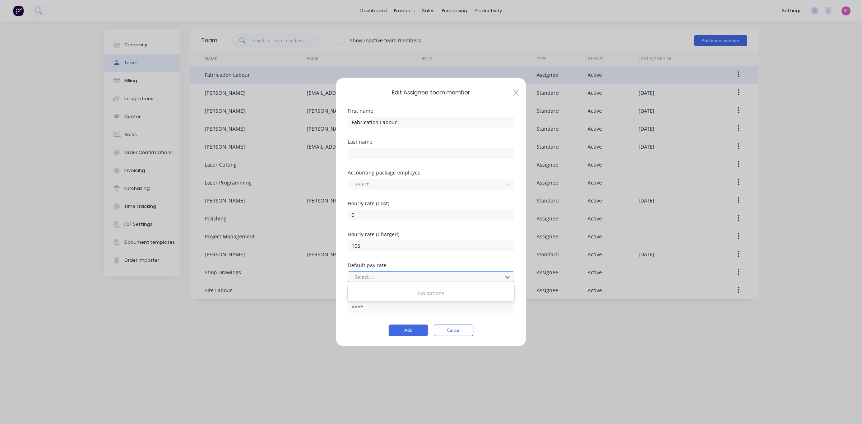
click at [380, 276] on div at bounding box center [426, 277] width 145 height 9
click at [393, 187] on div at bounding box center [426, 184] width 145 height 9
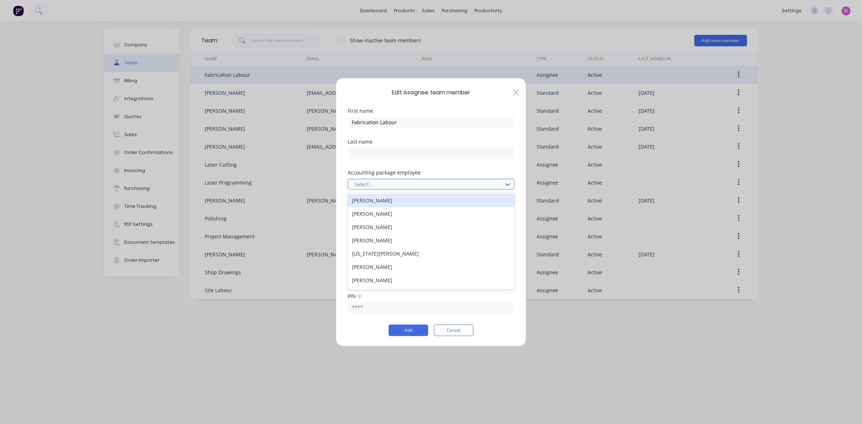
click at [393, 187] on div at bounding box center [426, 184] width 145 height 9
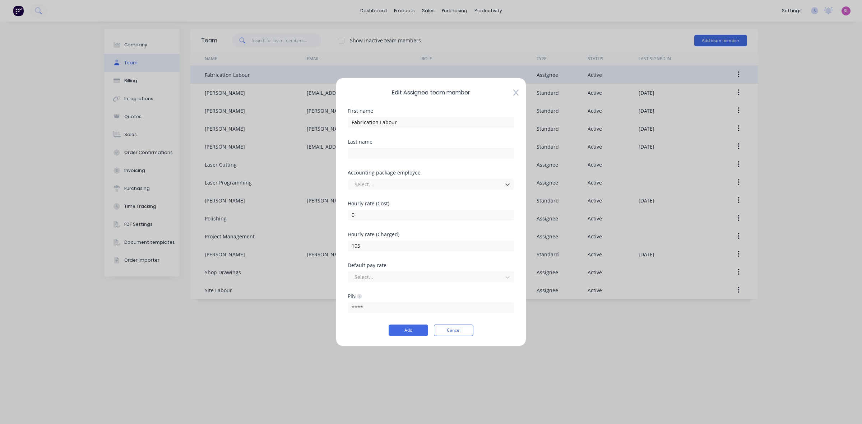
click at [516, 94] on icon at bounding box center [515, 92] width 5 height 7
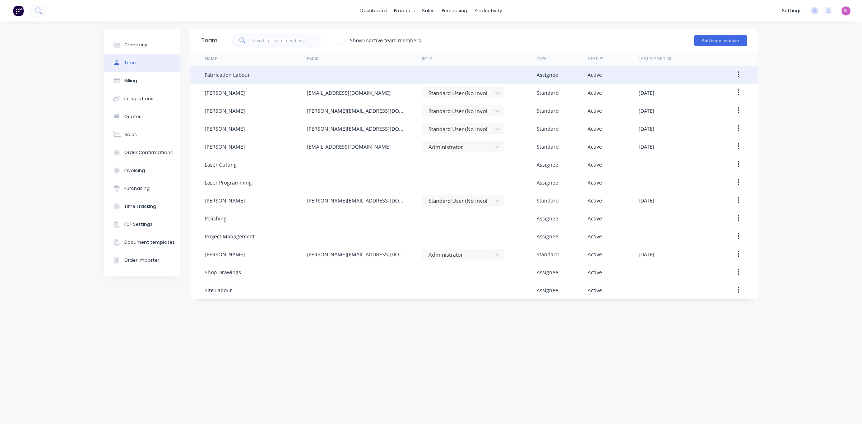
click at [742, 76] on button "button" at bounding box center [738, 74] width 17 height 13
click at [711, 94] on div "Edit" at bounding box center [712, 93] width 55 height 10
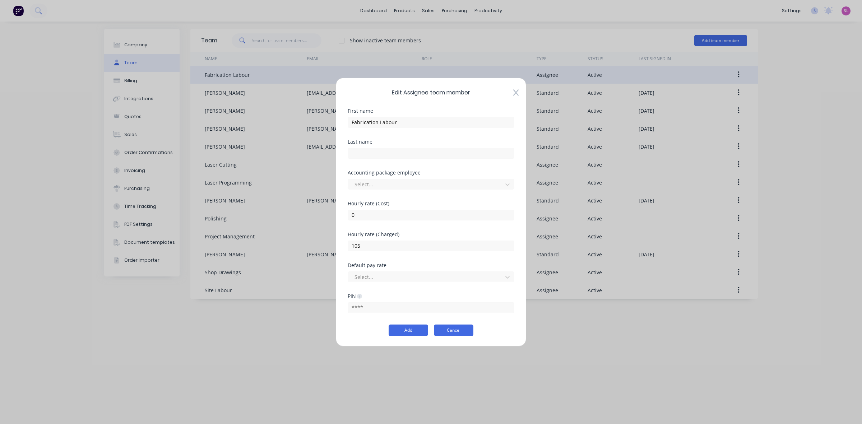
click at [459, 329] on button "Cancel" at bounding box center [454, 330] width 40 height 11
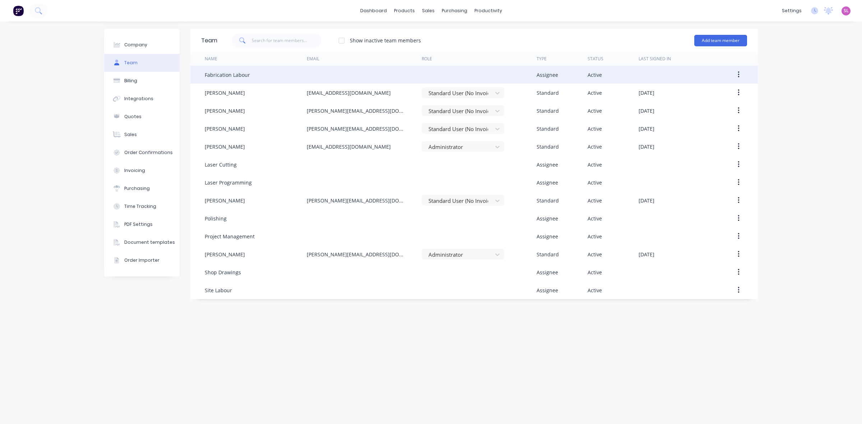
click at [459, 329] on div "Team Show inactive team members Add team member Name Email Role Type Status Las…" at bounding box center [473, 223] width 567 height 388
click at [437, 36] on div "Product Catalogue" at bounding box center [436, 34] width 45 height 6
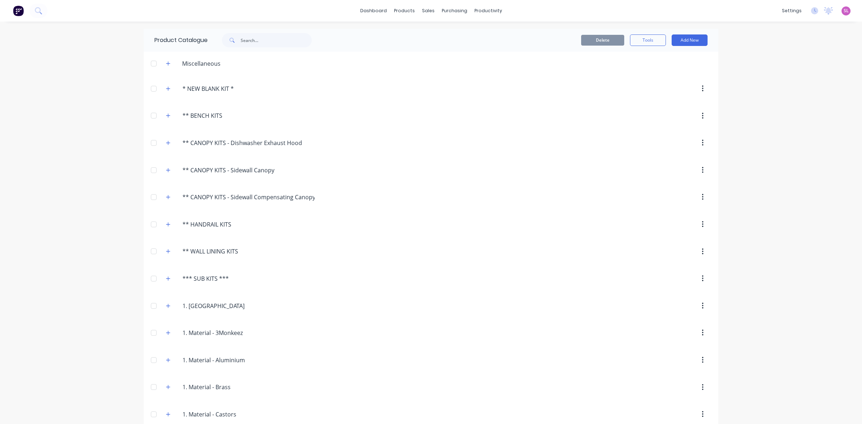
click at [102, 94] on div "dashboard products sales purchasing productivity dashboard products Product Cat…" at bounding box center [431, 212] width 862 height 424
